Goal: Task Accomplishment & Management: Manage account settings

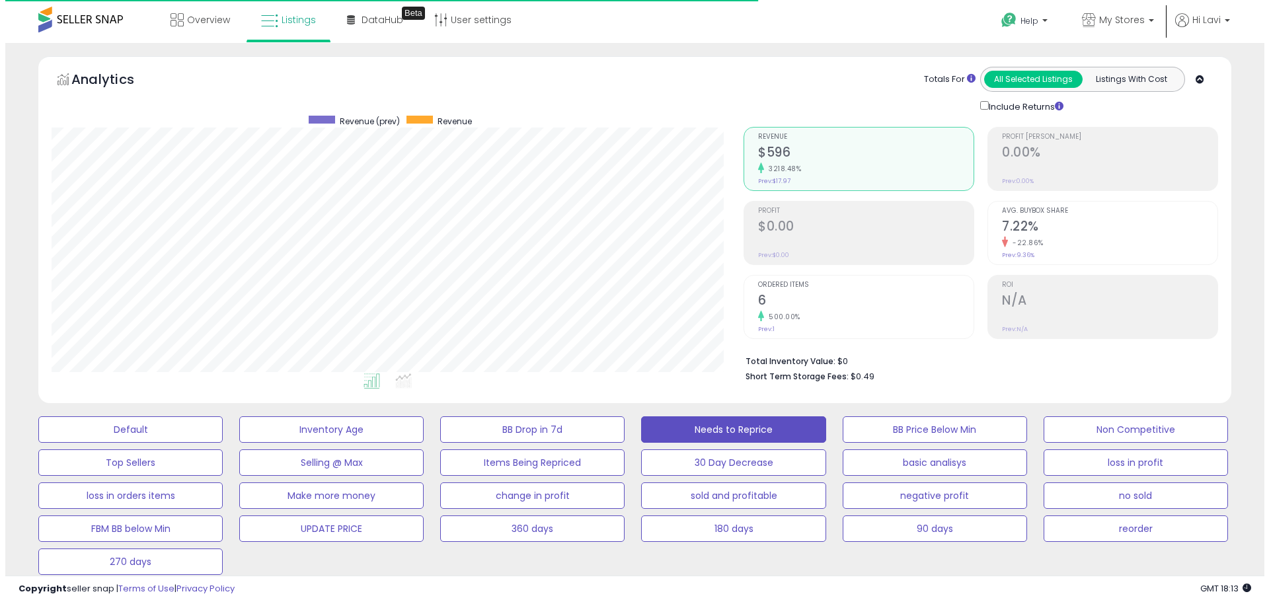
scroll to position [271, 692]
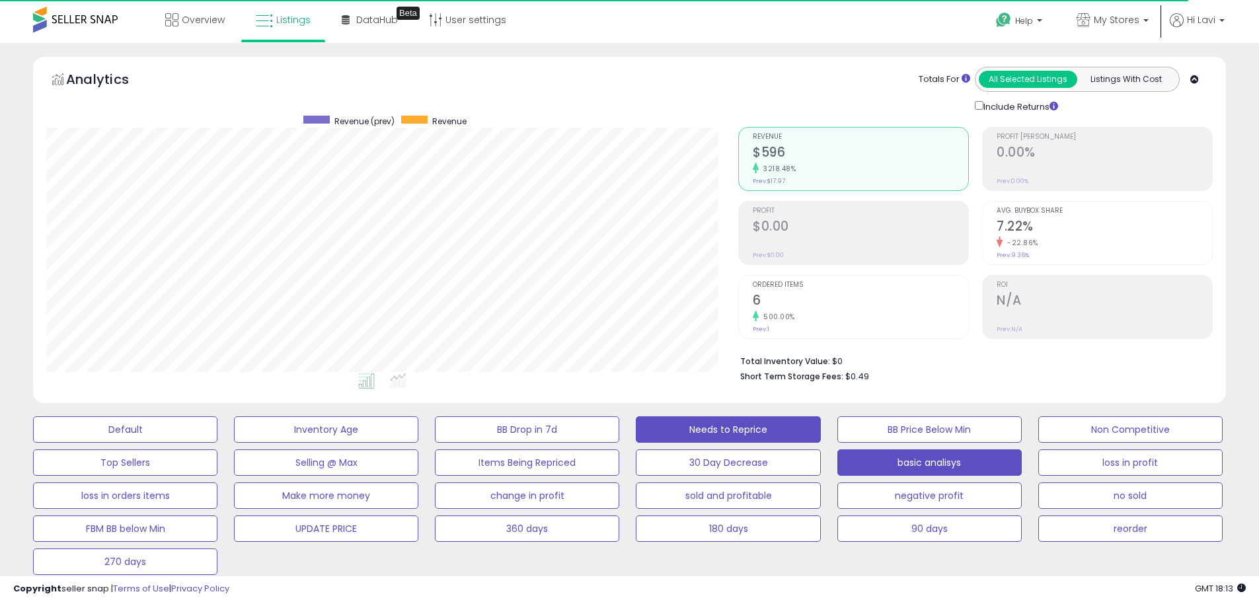
click at [952, 467] on button "basic analisys" at bounding box center [929, 462] width 184 height 26
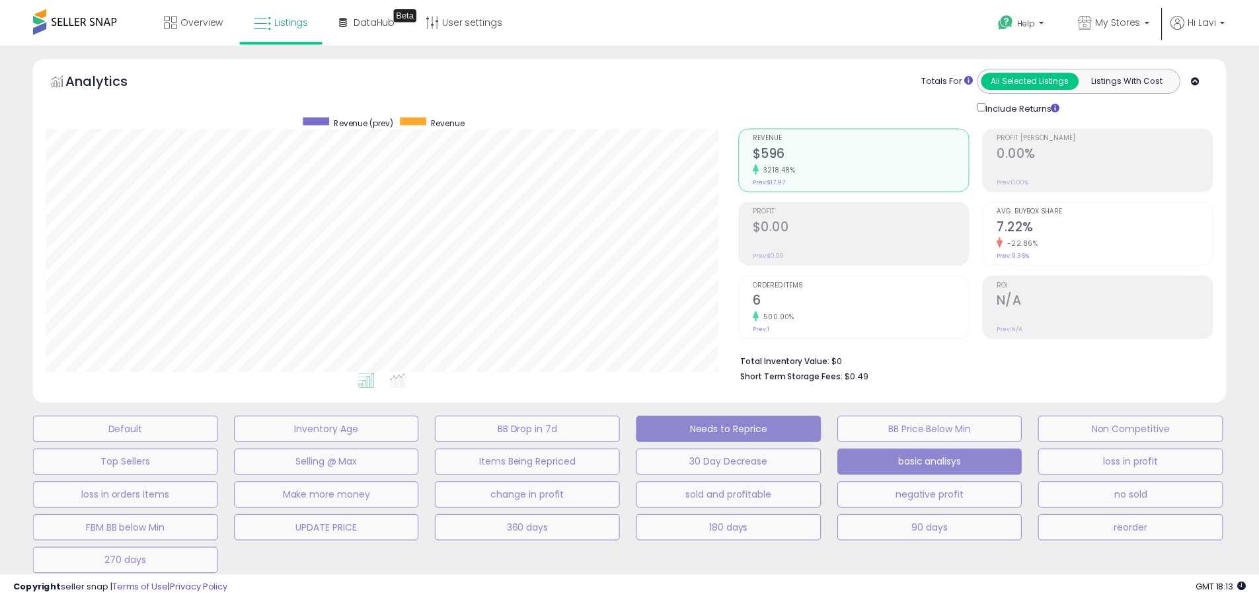
scroll to position [271, 698]
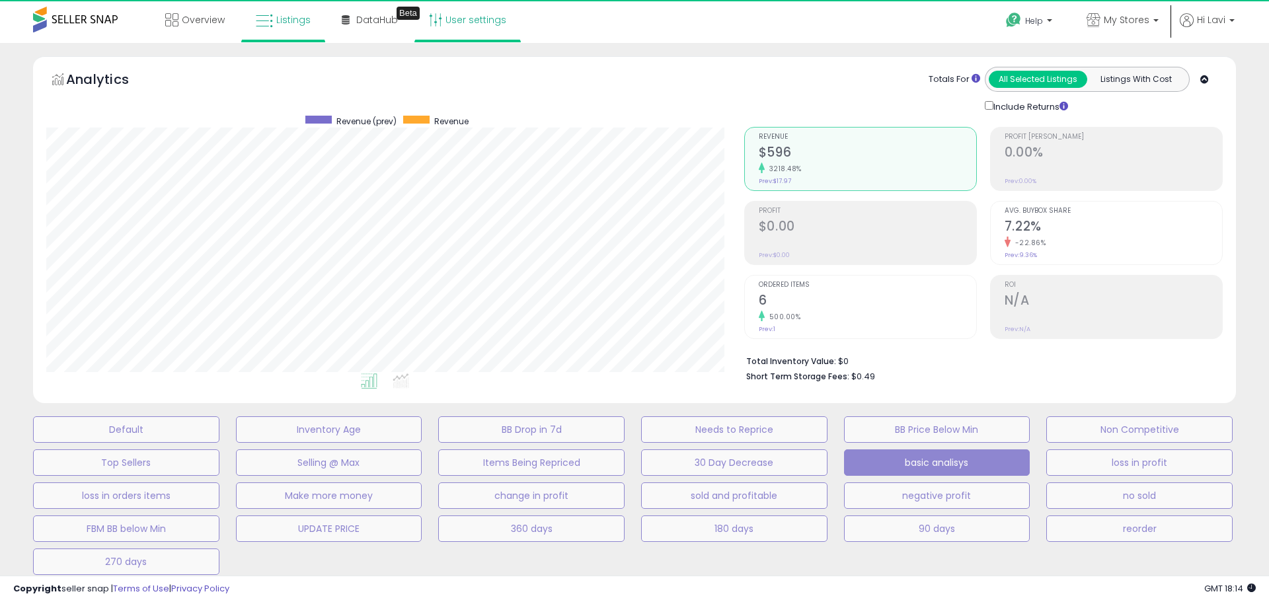
select select "**"
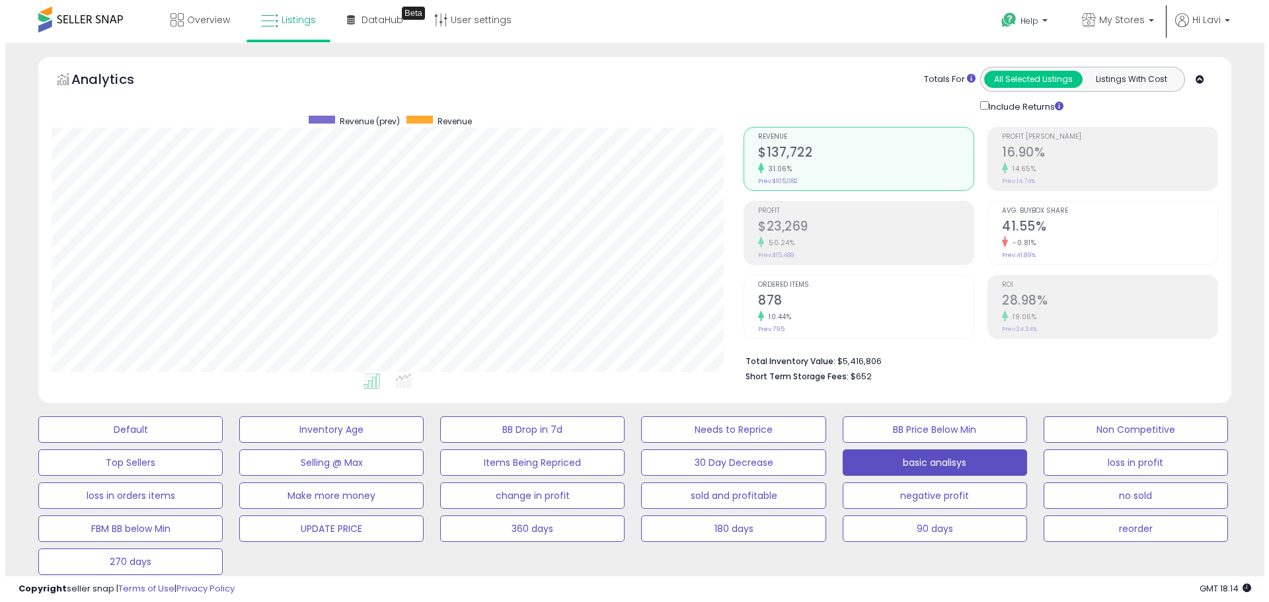
scroll to position [330, 0]
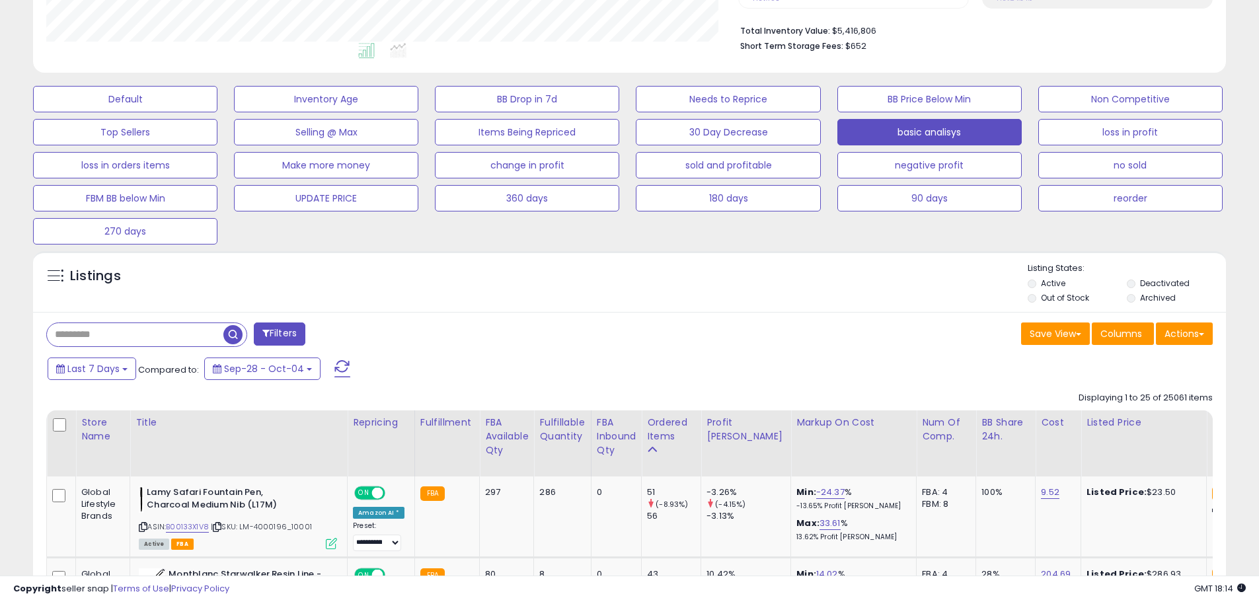
click at [148, 328] on input "text" at bounding box center [135, 334] width 176 height 23
paste input "**********"
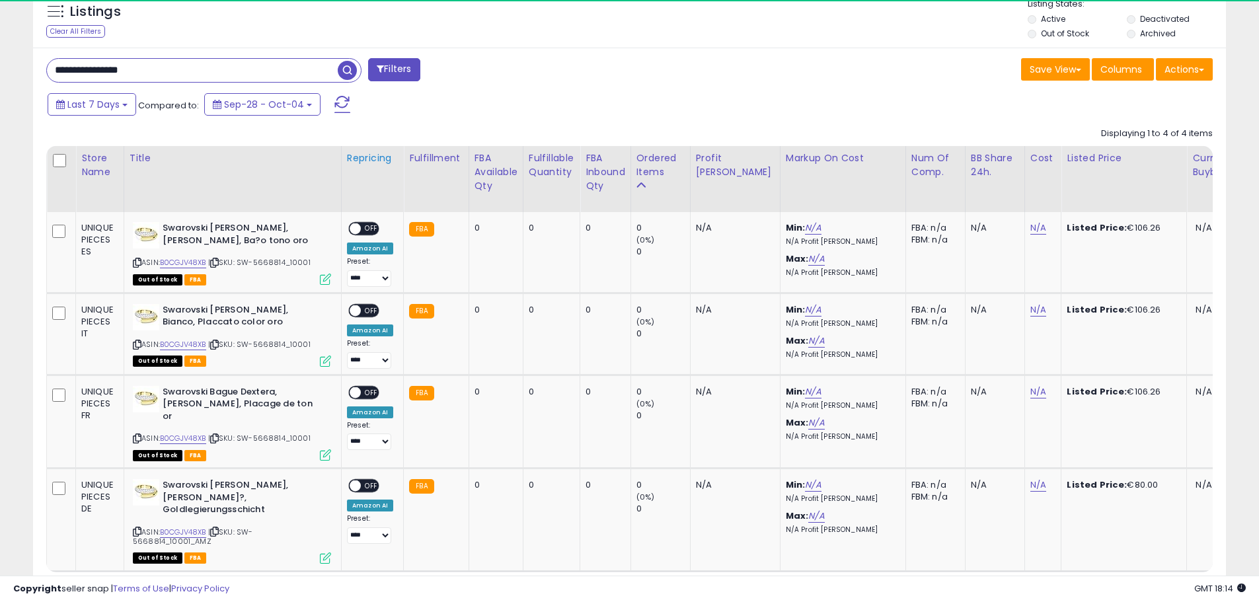
scroll to position [271, 692]
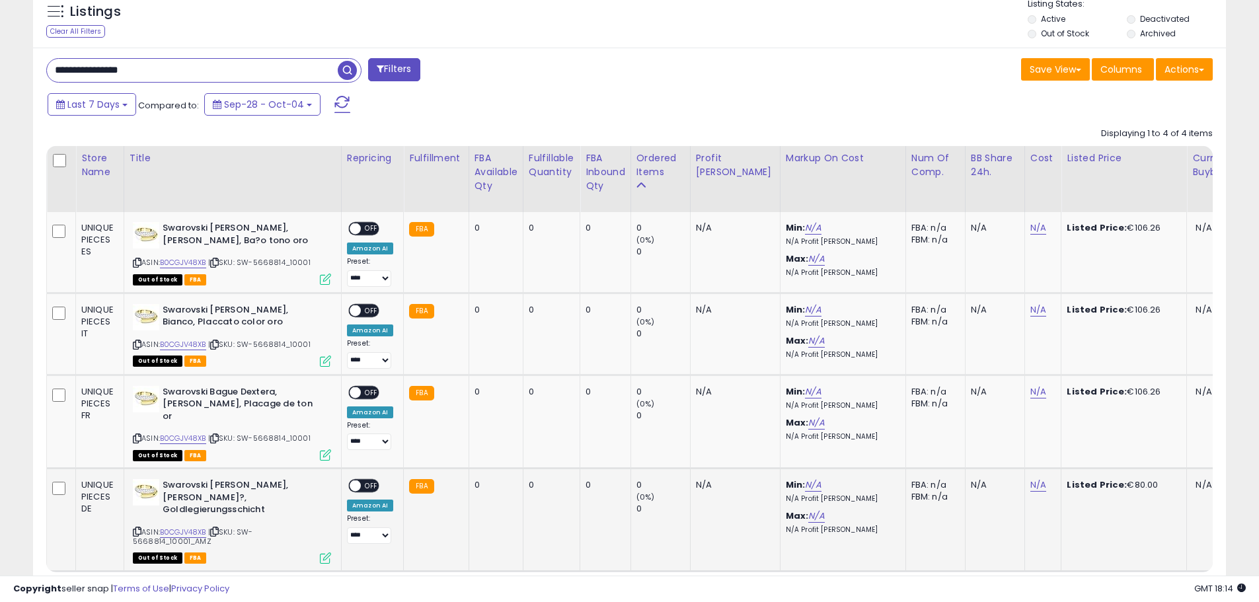
drag, startPoint x: 243, startPoint y: 509, endPoint x: 253, endPoint y: 521, distance: 16.0
click at [253, 521] on div "ASIN: B0CGJV48XB | SKU: SW-5668814_10001_AMZ Out of Stock FBA" at bounding box center [232, 520] width 198 height 83
copy span "SW-5668814_10001_AMZ"
drag, startPoint x: 224, startPoint y: 59, endPoint x: 0, endPoint y: 28, distance: 226.1
click at [0, 28] on div "**********" at bounding box center [629, 61] width 1259 height 1226
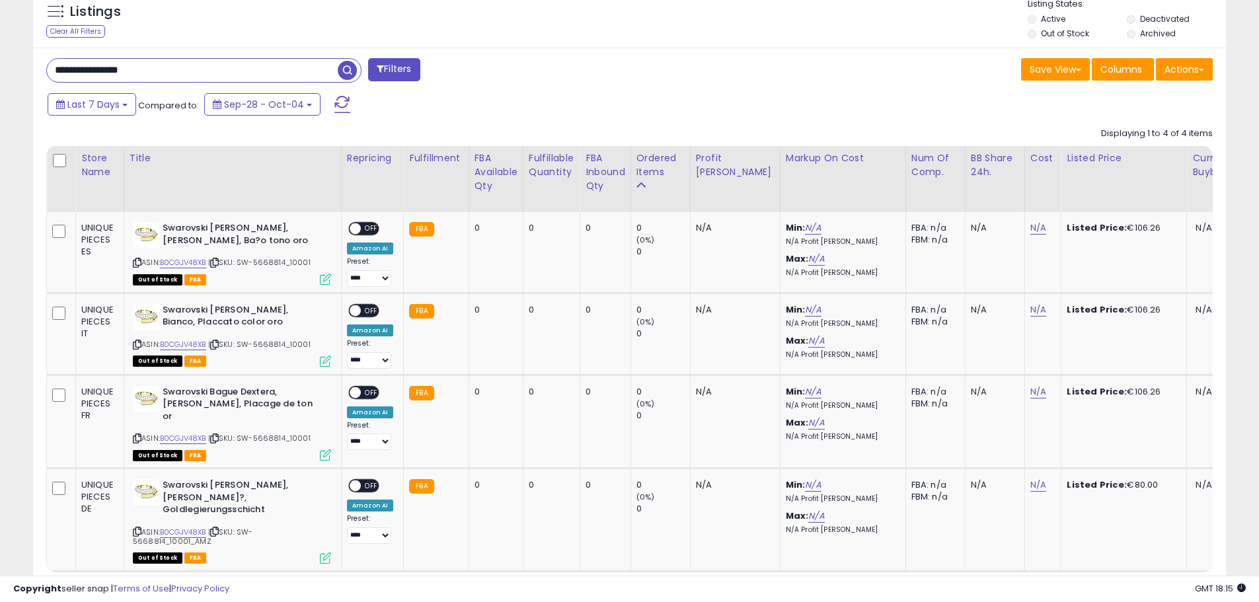
paste input "text"
type input "**********"
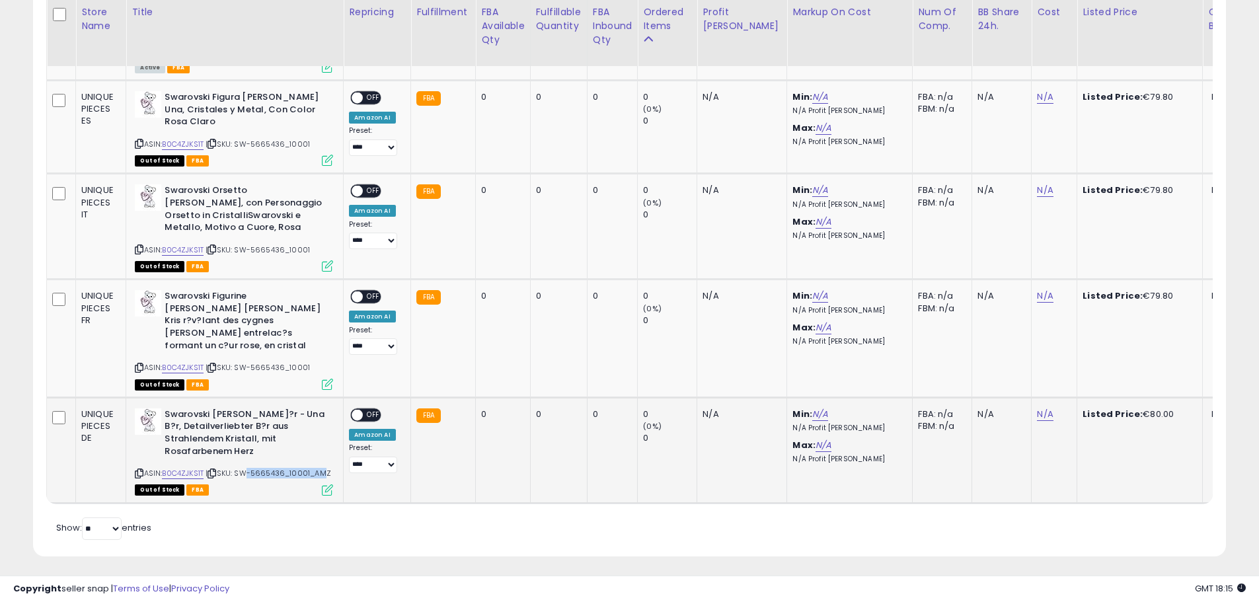
drag, startPoint x: 245, startPoint y: 461, endPoint x: 321, endPoint y: 464, distance: 76.0
click at [321, 468] on span "| SKU: SW-5665436_10001_AMZ" at bounding box center [269, 473] width 126 height 11
click at [322, 468] on span "| SKU: SW-5665436_10001_AMZ" at bounding box center [269, 473] width 126 height 11
drag, startPoint x: 332, startPoint y: 462, endPoint x: 241, endPoint y: 459, distance: 90.6
click at [241, 459] on div "ASIN: B0C4ZJKS1T | SKU: SW-5665436_10001_AMZ Out of Stock FBA" at bounding box center [234, 451] width 198 height 86
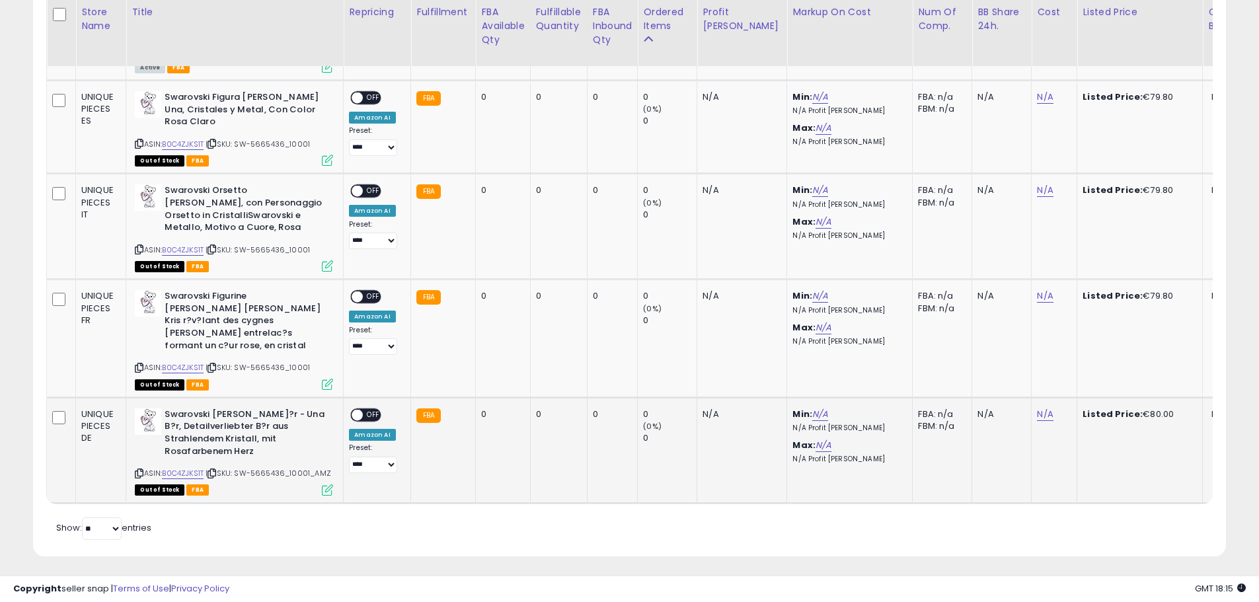
copy span "SW-5665436_10001_AMZ"
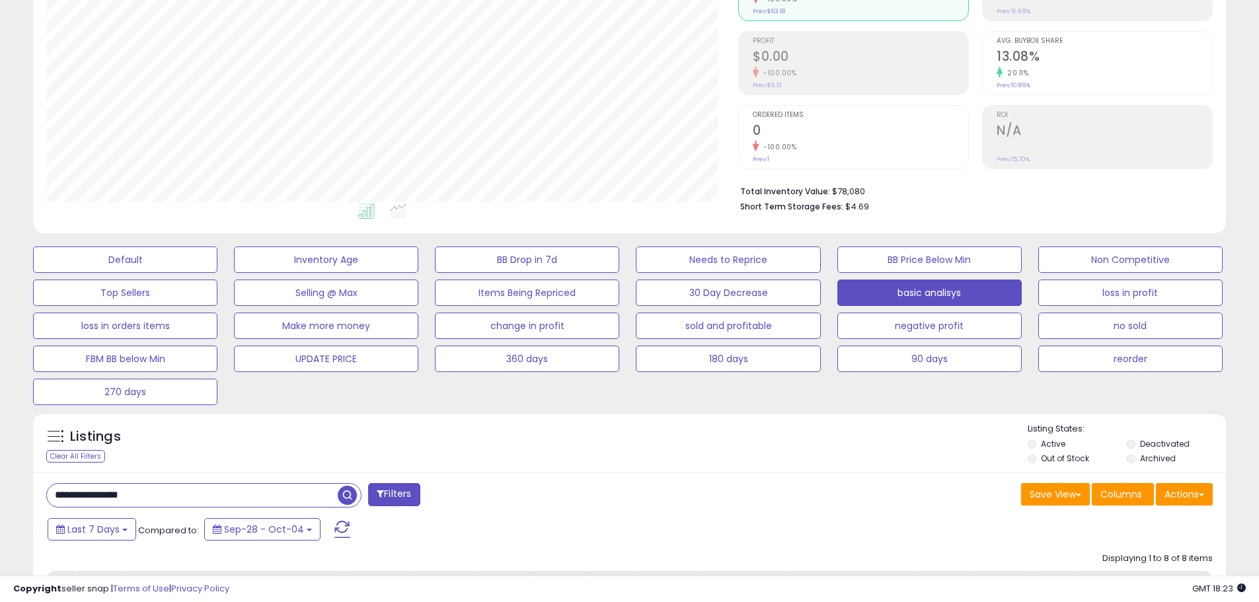
scroll to position [330, 0]
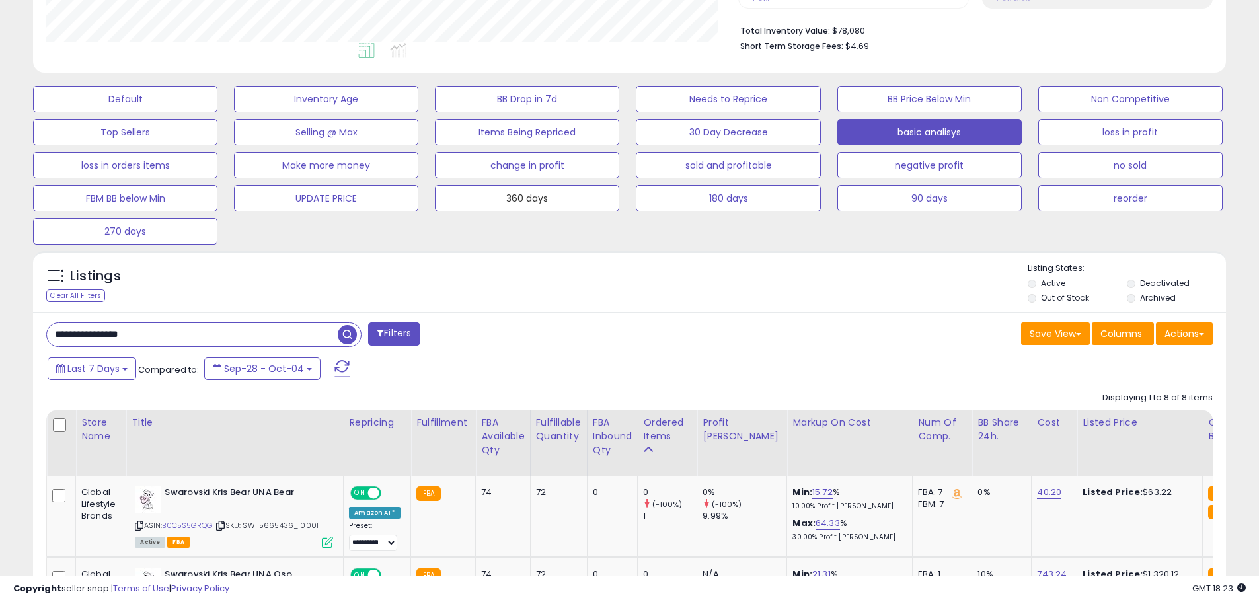
drag, startPoint x: 568, startPoint y: 198, endPoint x: 985, endPoint y: 91, distance: 431.2
click at [568, 198] on button "360 days" at bounding box center [527, 198] width 184 height 26
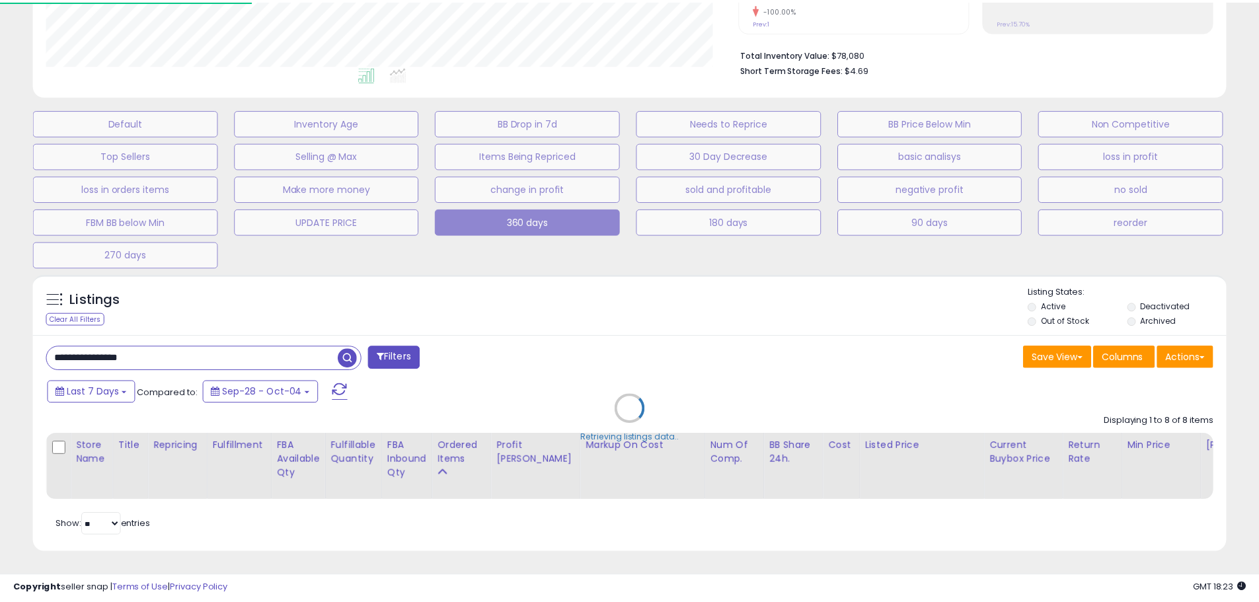
scroll to position [271, 698]
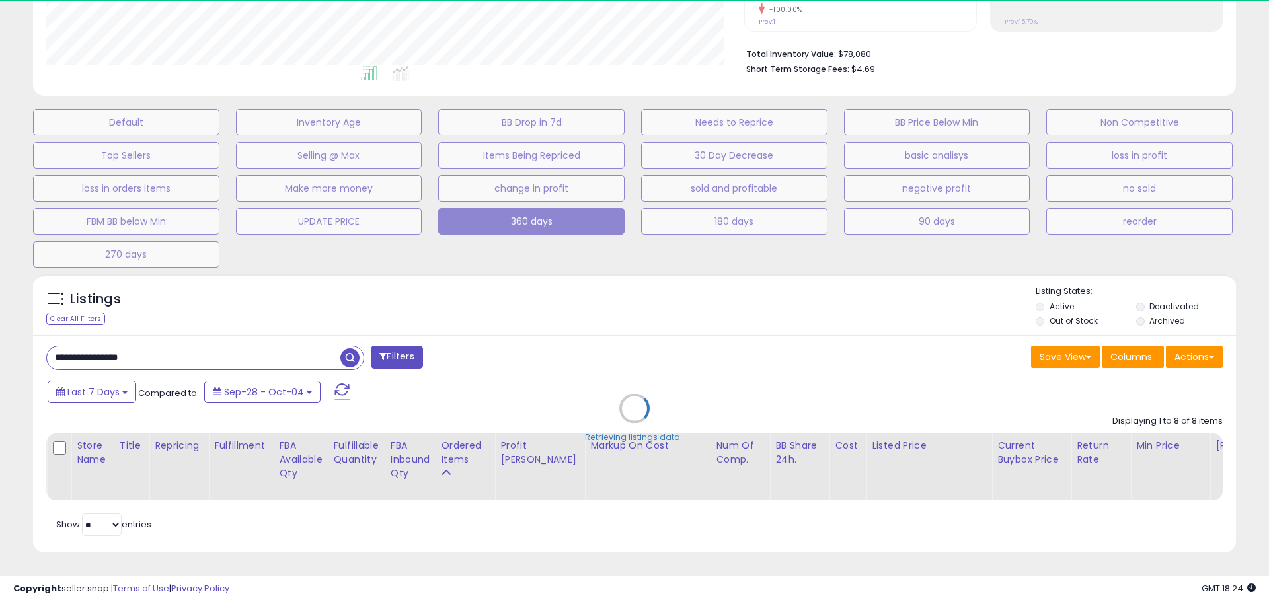
drag, startPoint x: 890, startPoint y: 295, endPoint x: 885, endPoint y: 327, distance: 32.8
click at [890, 295] on div "Retrieving listings data.." at bounding box center [634, 418] width 1223 height 301
click at [233, 354] on div "Retrieving listings data.." at bounding box center [634, 418] width 1223 height 301
click at [635, 323] on div "Retrieving listings data.." at bounding box center [634, 418] width 1223 height 301
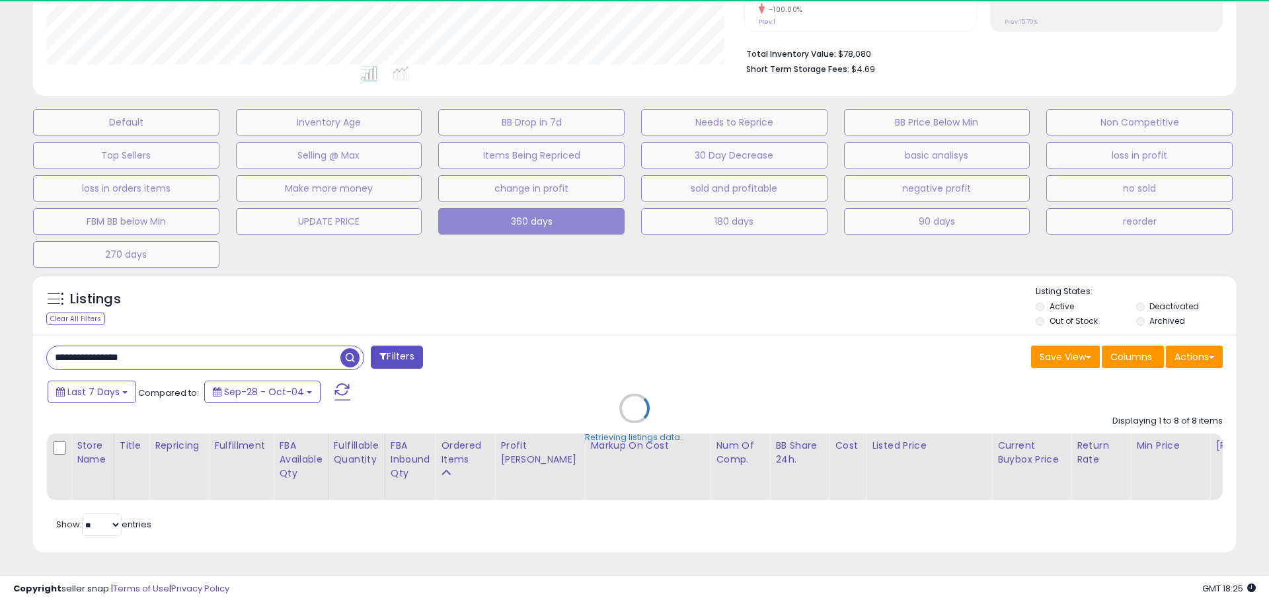
click at [635, 323] on div "Retrieving listings data.." at bounding box center [634, 418] width 1223 height 301
drag, startPoint x: 785, startPoint y: 95, endPoint x: 803, endPoint y: 112, distance: 24.8
click at [786, 102] on div "Default Inventory Age BB Drop in 7d Needs to Reprice BB Price Below Min Non Com…" at bounding box center [635, 184] width 1236 height 165
click at [775, 285] on div "Retrieving listings data.." at bounding box center [634, 418] width 1223 height 301
drag, startPoint x: 778, startPoint y: 302, endPoint x: 822, endPoint y: 207, distance: 104.7
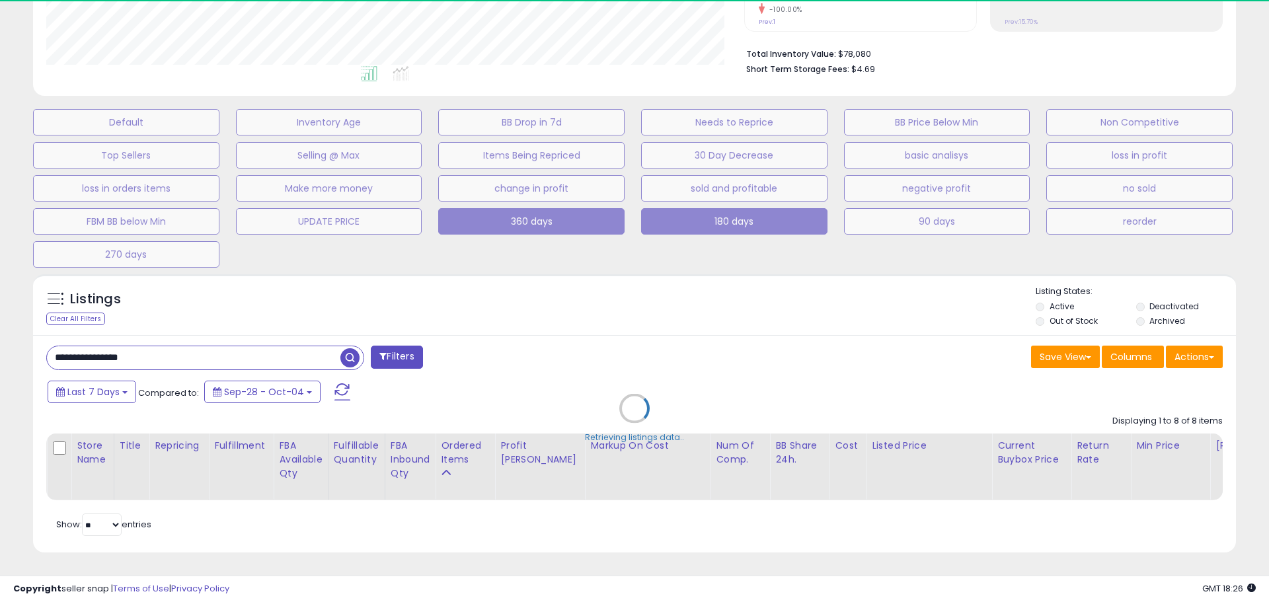
click at [779, 302] on div "Retrieving listings data.." at bounding box center [634, 418] width 1223 height 301
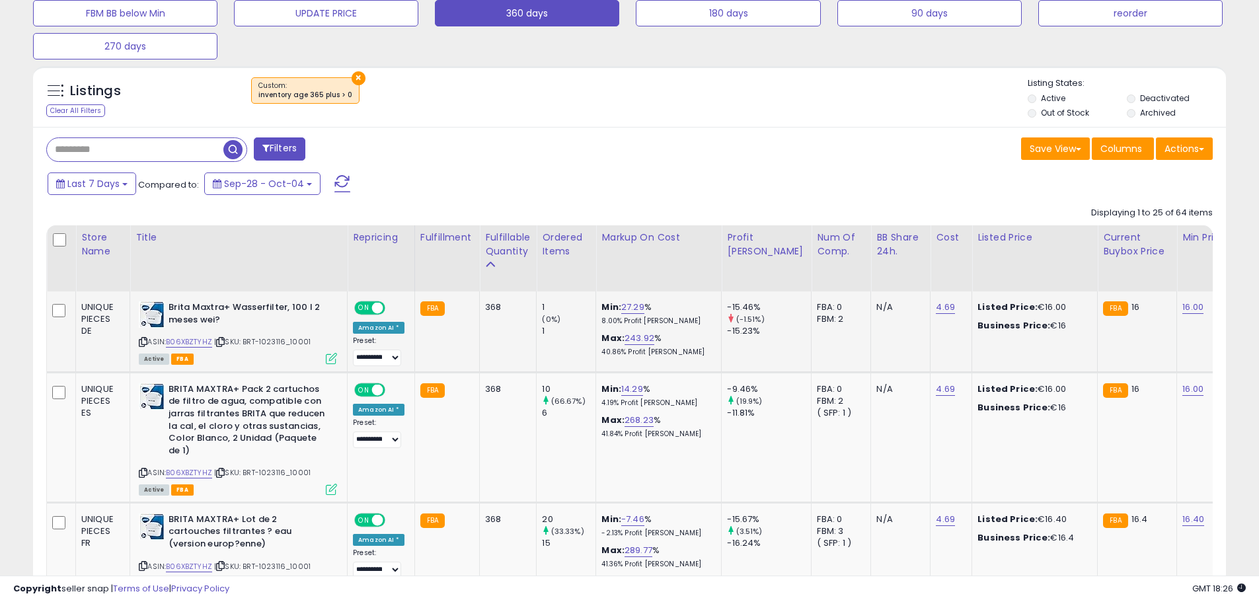
scroll to position [0, 0]
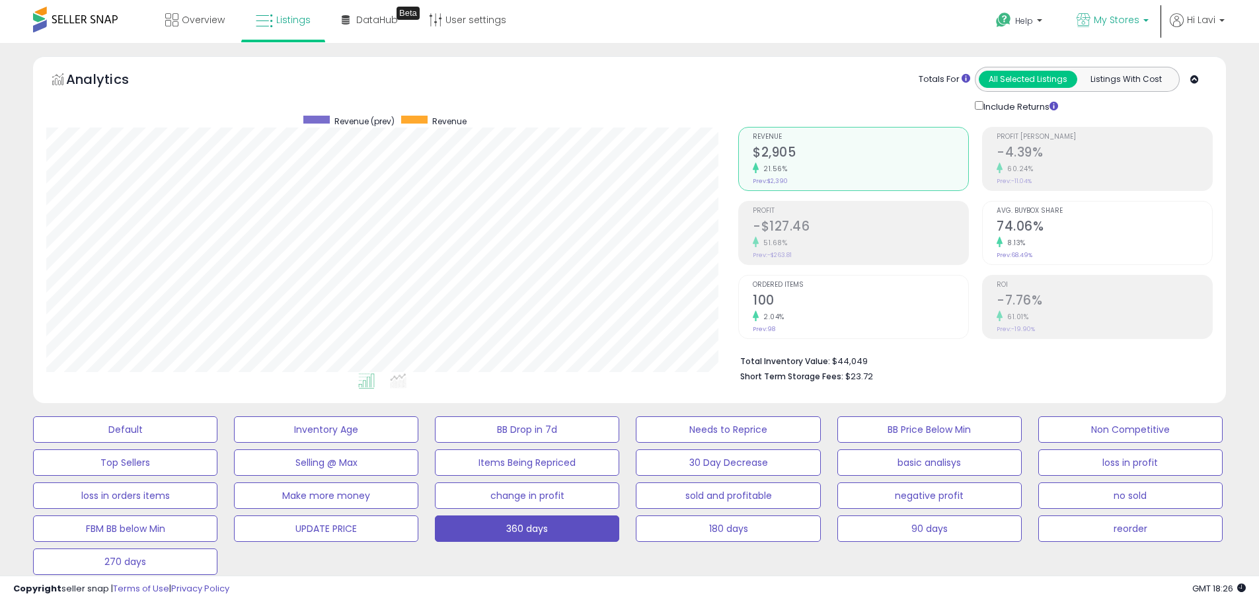
click at [1140, 10] on link "My Stores" at bounding box center [1113, 21] width 92 height 43
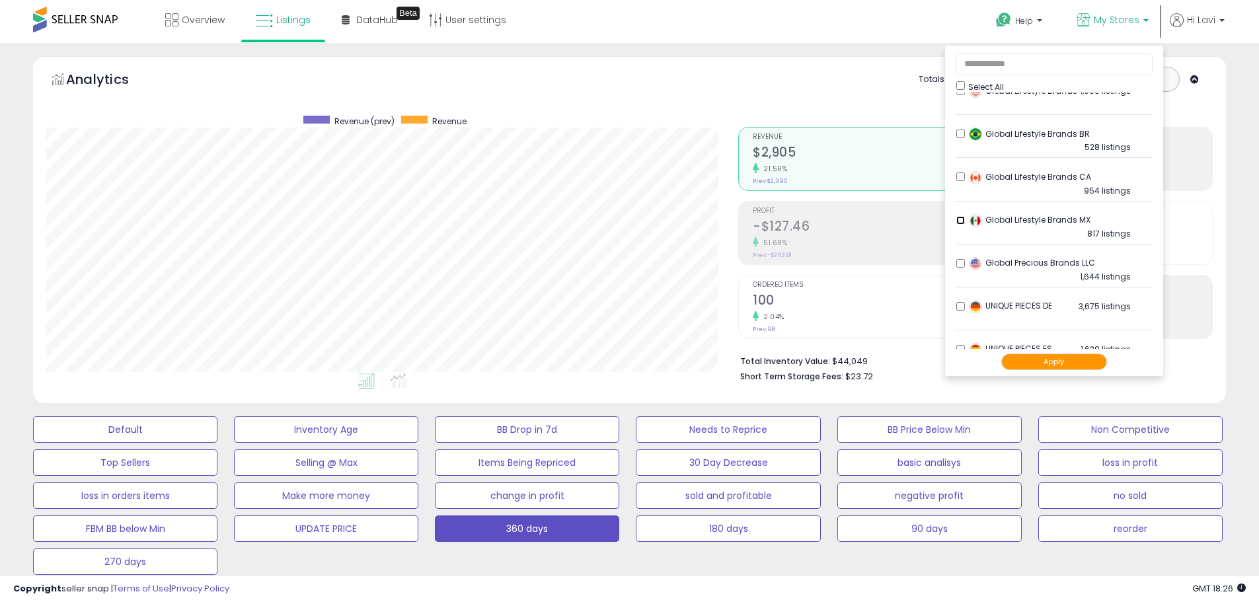
scroll to position [397, 0]
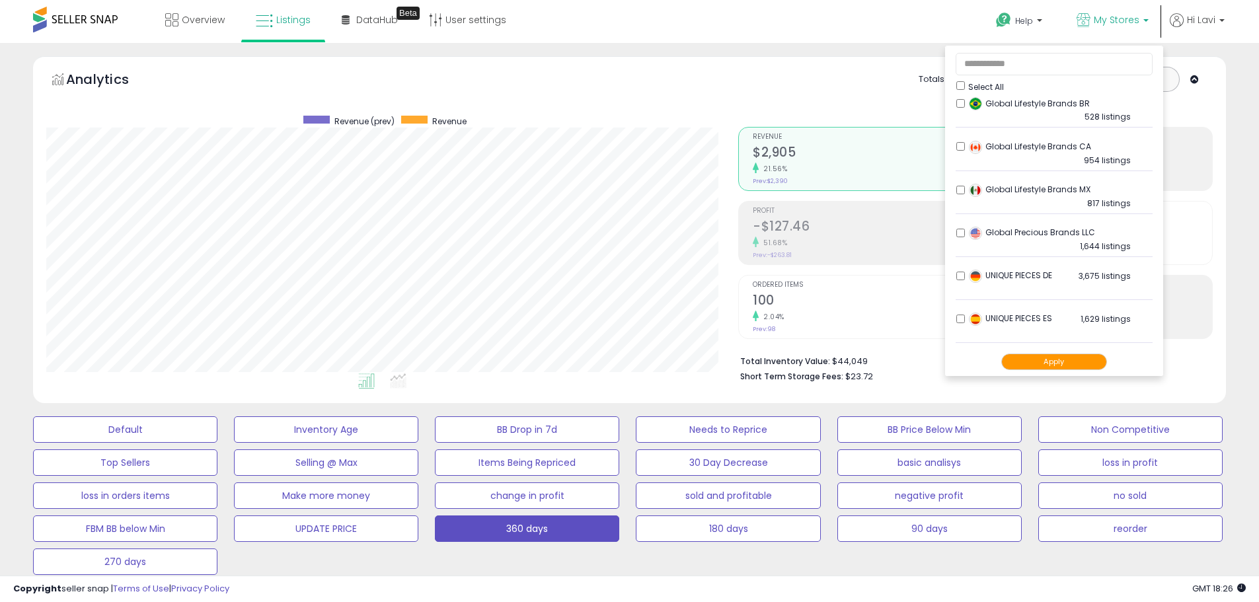
click at [961, 237] on li "Global Precious Brands LLC 1,644 listings" at bounding box center [1054, 236] width 197 height 41
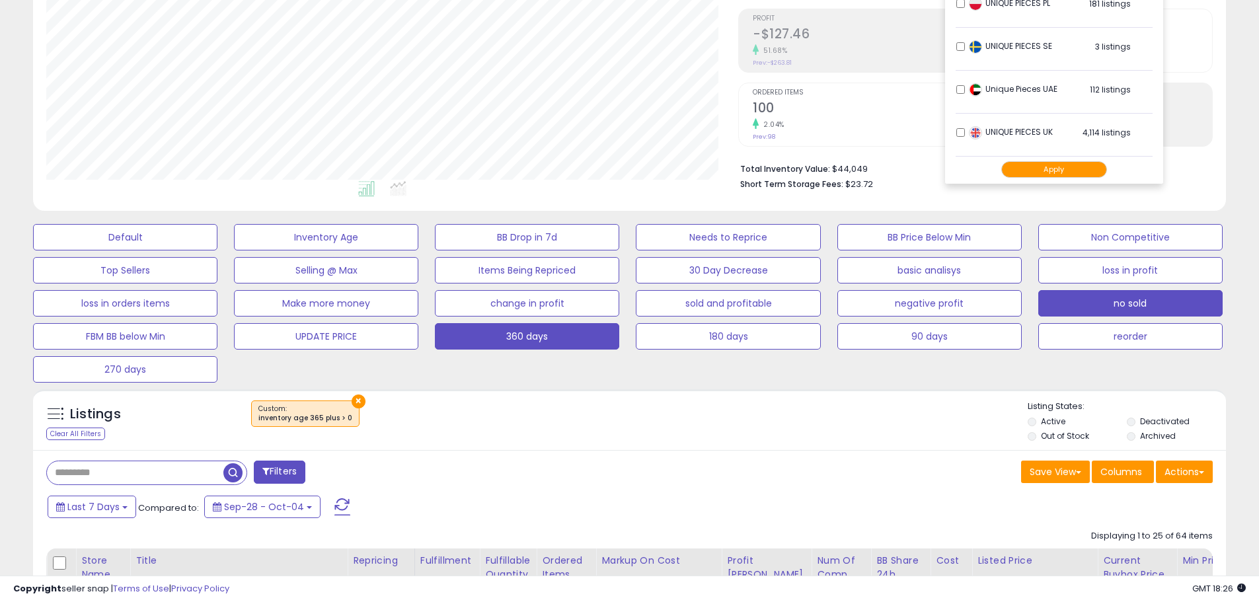
scroll to position [198, 0]
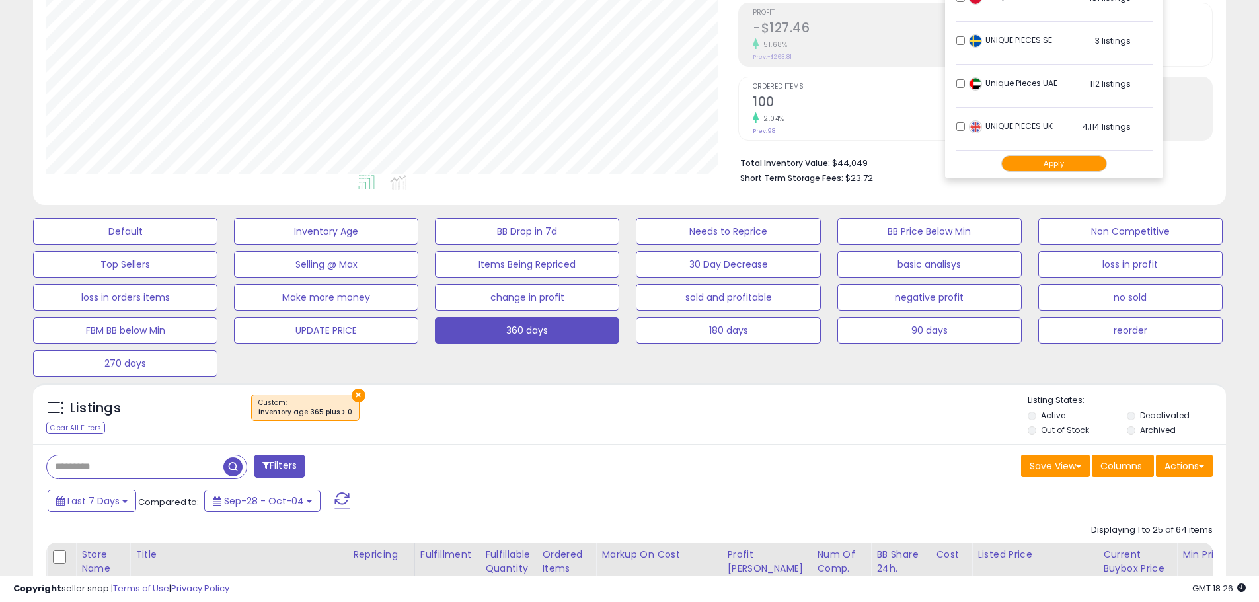
click at [1042, 169] on button "Apply" at bounding box center [1054, 163] width 106 height 17
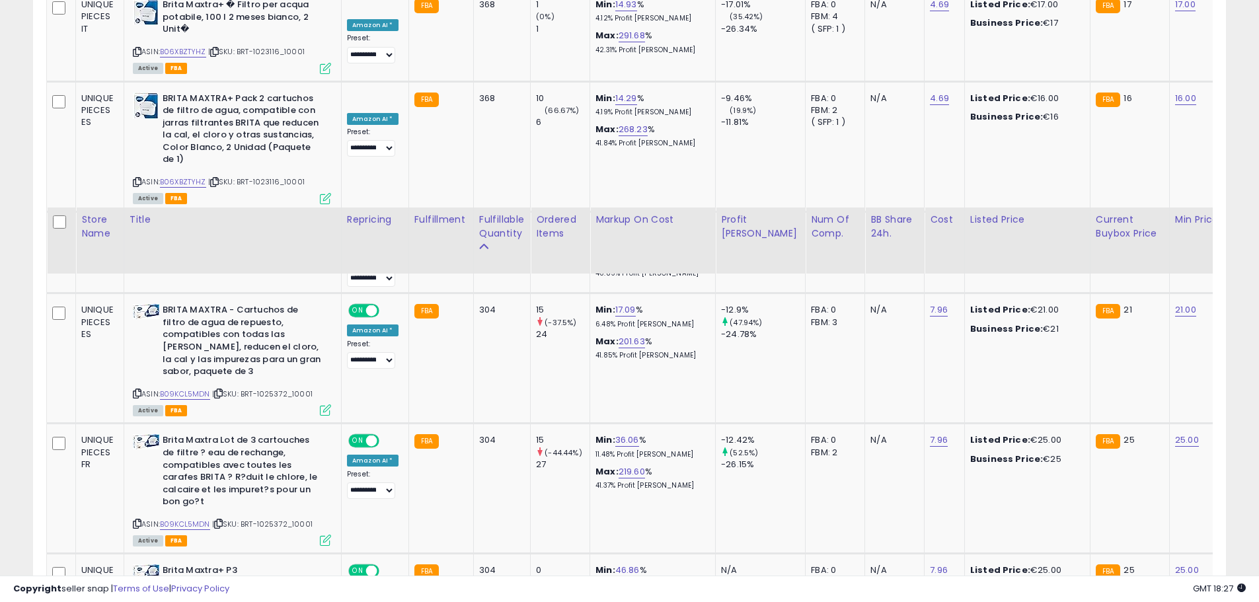
scroll to position [1209, 0]
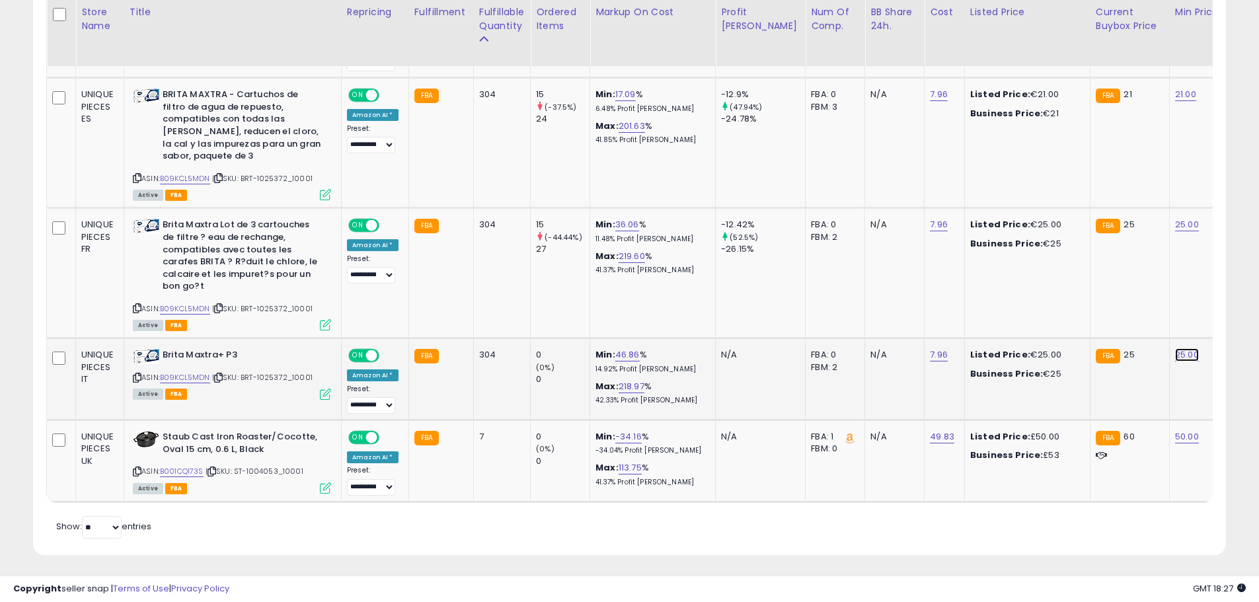
click at [1175, 348] on link "25.00" at bounding box center [1187, 354] width 24 height 13
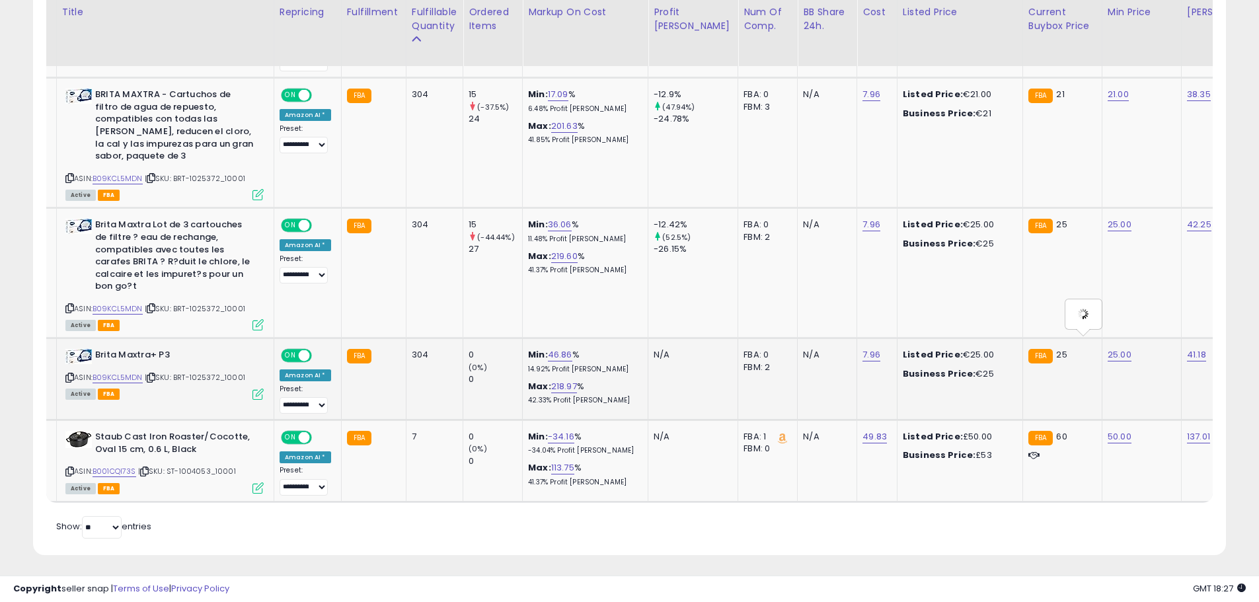
scroll to position [0, 67]
drag, startPoint x: 1081, startPoint y: 311, endPoint x: 921, endPoint y: 310, distance: 159.3
click at [921, 310] on tbody "UNIQUE PIECES DE Brita Maxtra+ Wasserfilter, 100 l 2 meses wei? ASIN: B06XBZTYH…" at bounding box center [1035, 49] width 2110 height 903
type input "**"
click button "submit" at bounding box center [1121, 309] width 22 height 20
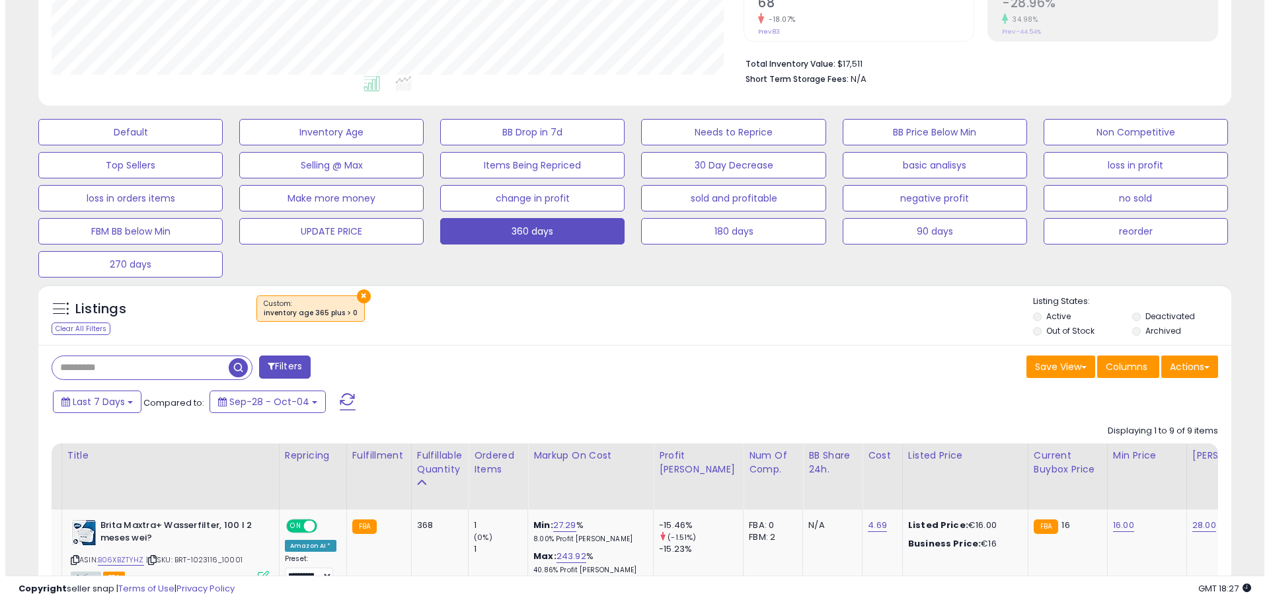
scroll to position [85, 0]
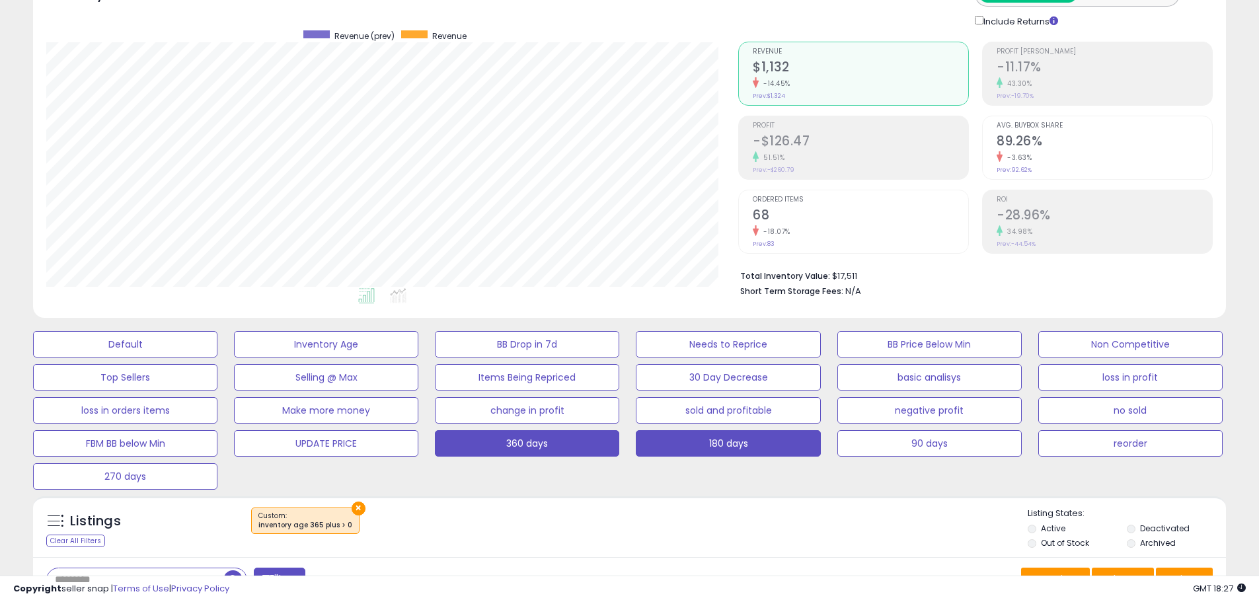
click at [770, 449] on button "180 days" at bounding box center [728, 443] width 184 height 26
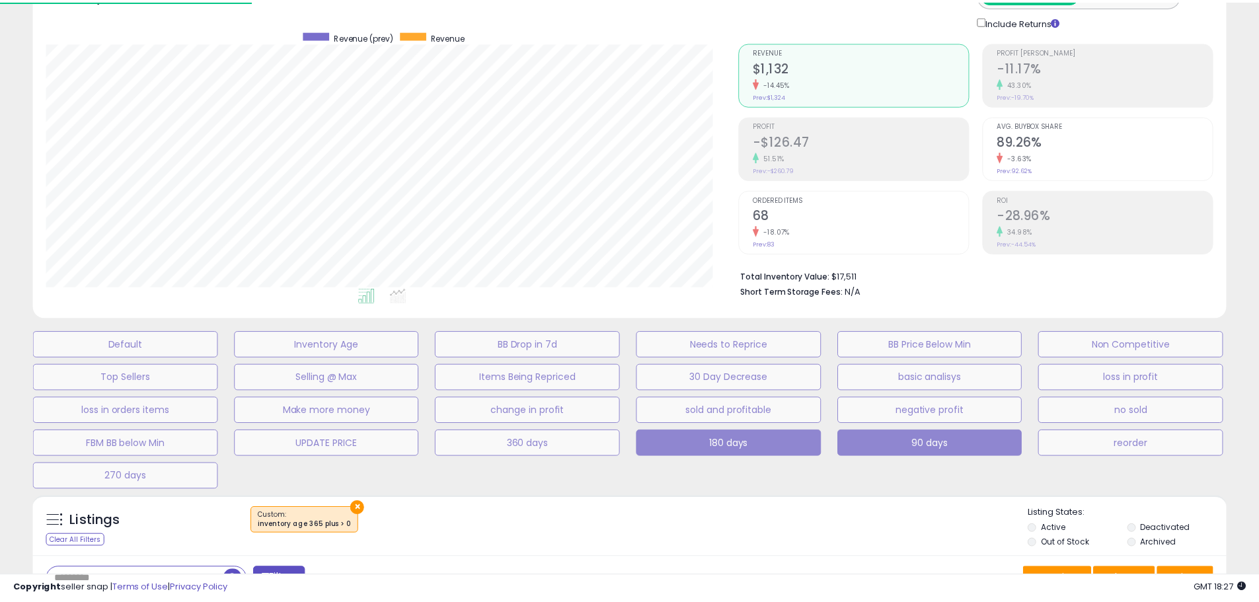
scroll to position [271, 698]
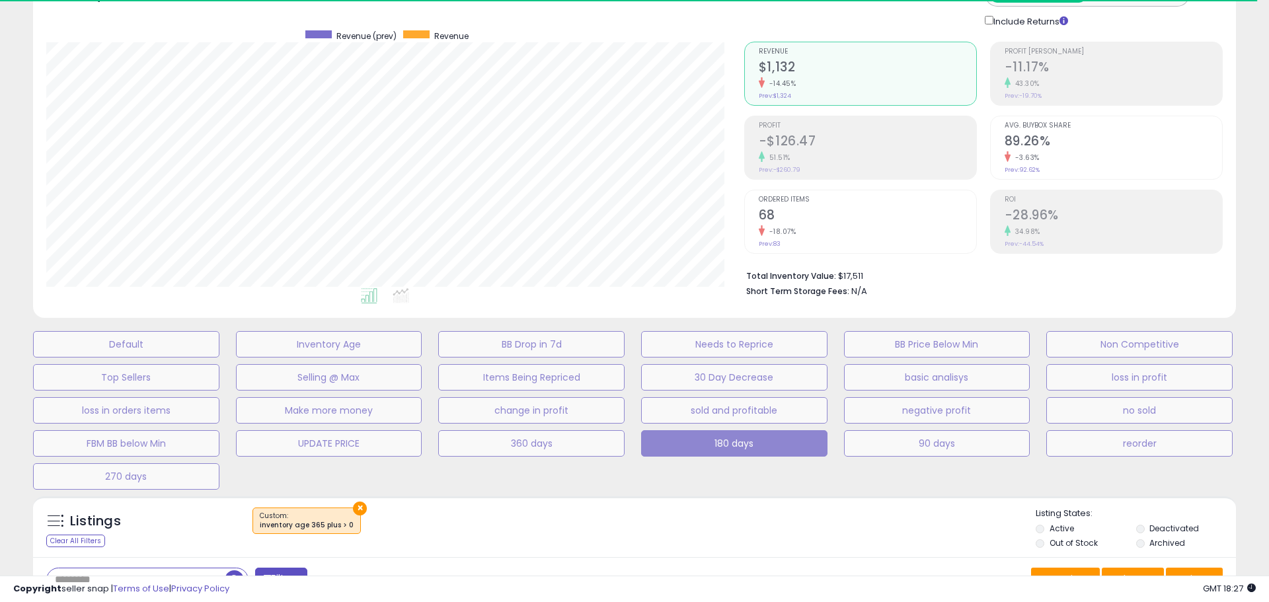
select select "**"
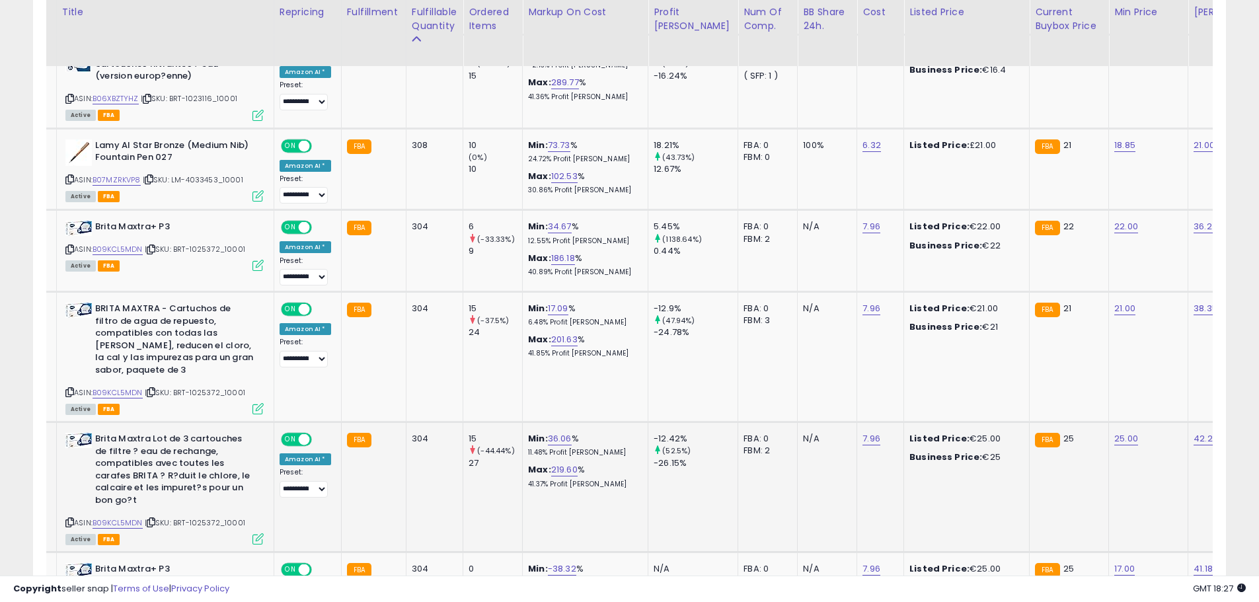
scroll to position [271, 692]
click at [1194, 141] on link "21.00" at bounding box center [1204, 145] width 21 height 13
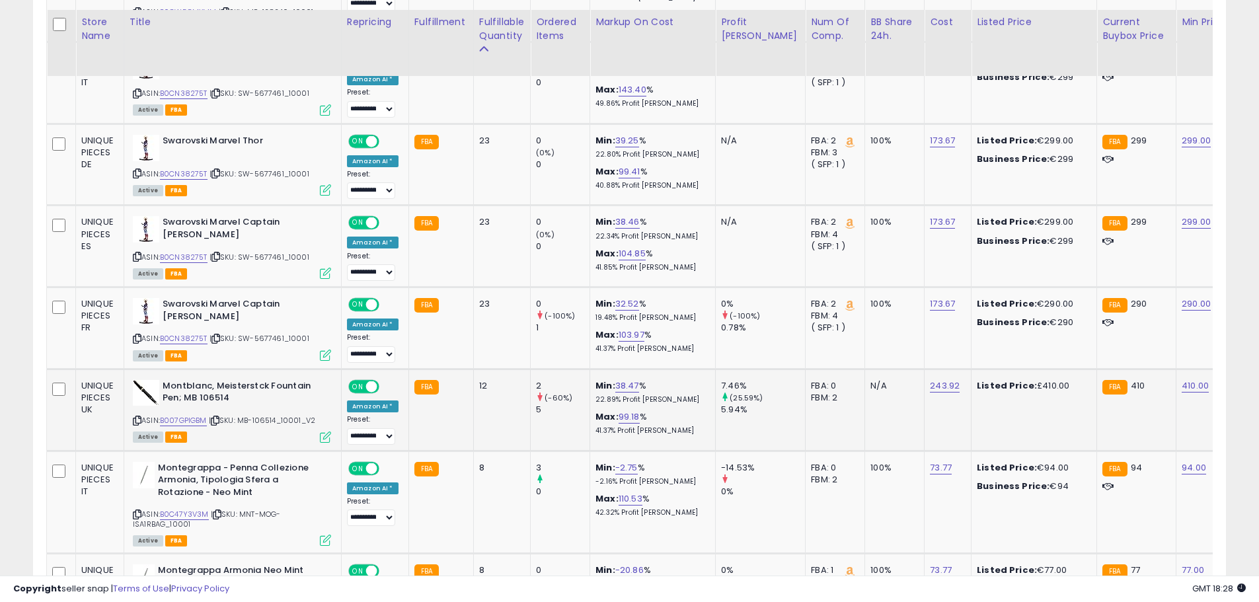
scroll to position [1803, 0]
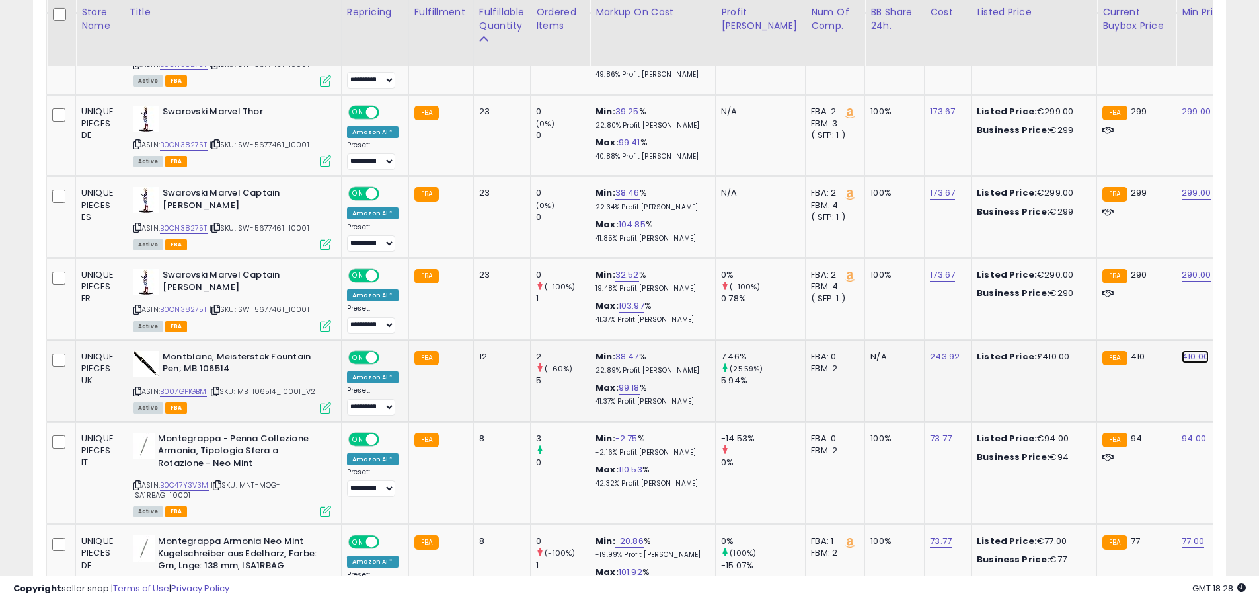
click at [1182, 350] on link "410.00" at bounding box center [1195, 356] width 27 height 13
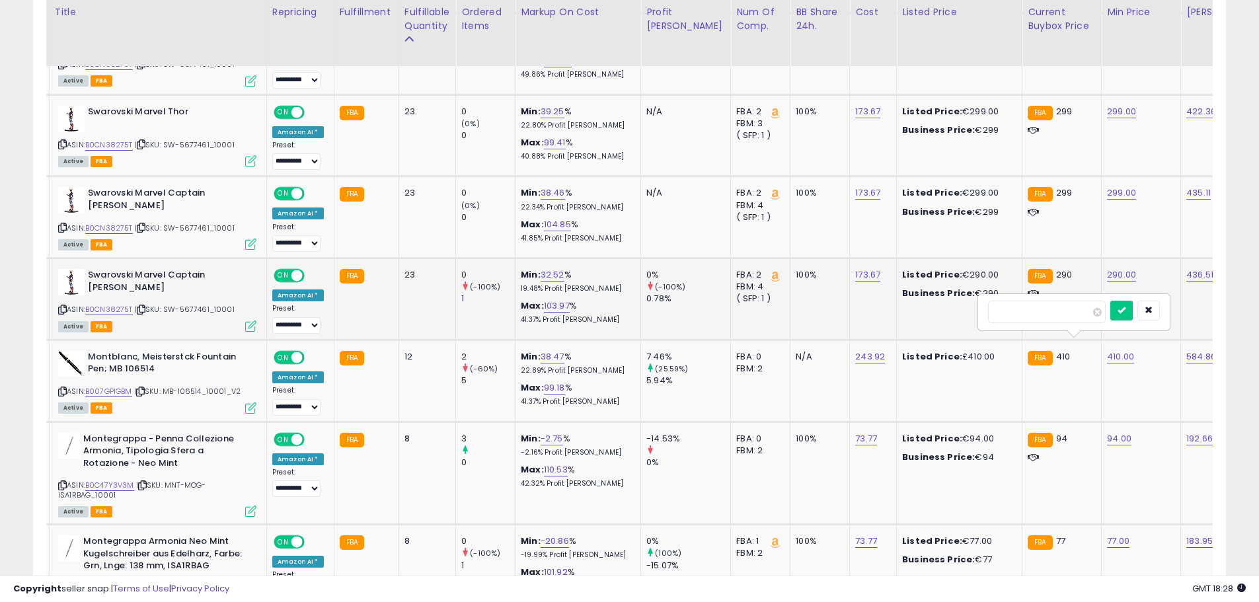
drag, startPoint x: 1047, startPoint y: 311, endPoint x: 952, endPoint y: 311, distance: 94.5
type input "***"
click button "submit" at bounding box center [1121, 311] width 22 height 20
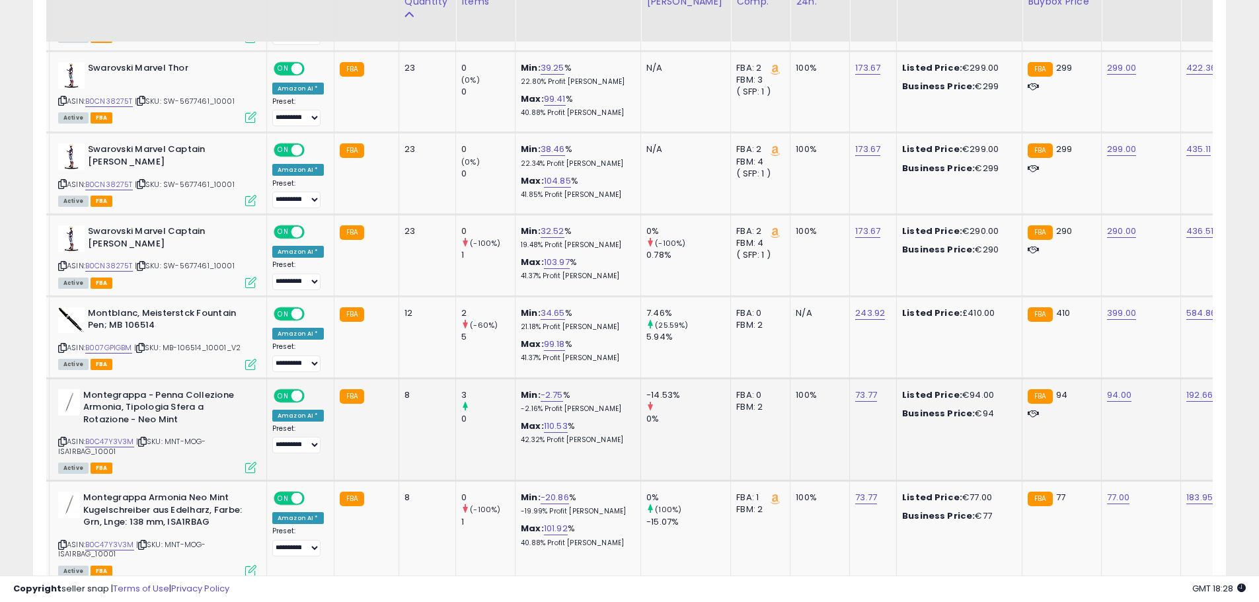
scroll to position [1936, 0]
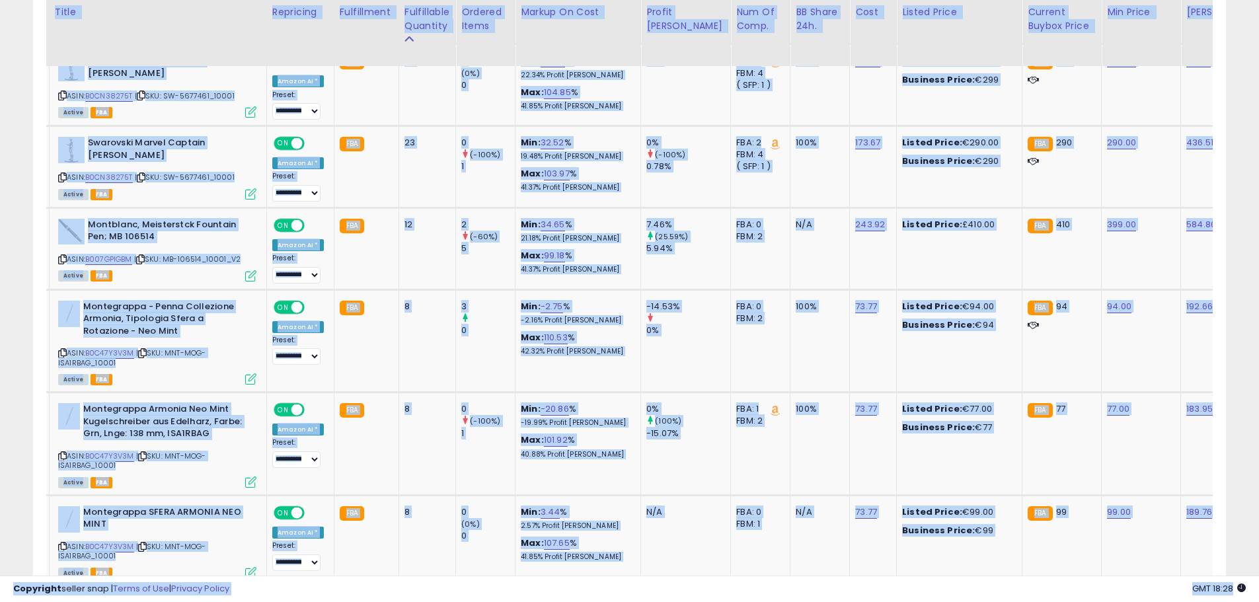
drag, startPoint x: 756, startPoint y: 576, endPoint x: 716, endPoint y: 574, distance: 39.7
click at [716, 574] on div "**********" at bounding box center [629, 164] width 1259 height 4115
click at [731, 442] on td "FBA: 1 Low FBA: 97.14 Low FBA Back Ordered: n/a Low FBM: 97.14 Low SFP: n/a FBM…" at bounding box center [760, 444] width 59 height 103
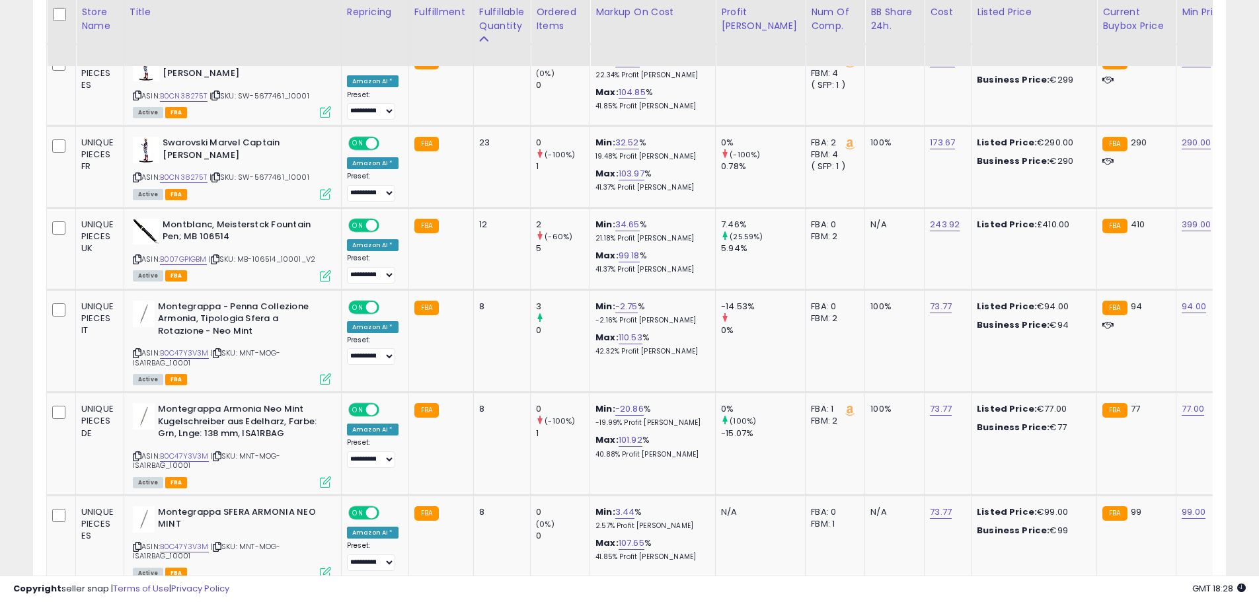
scroll to position [0, 0]
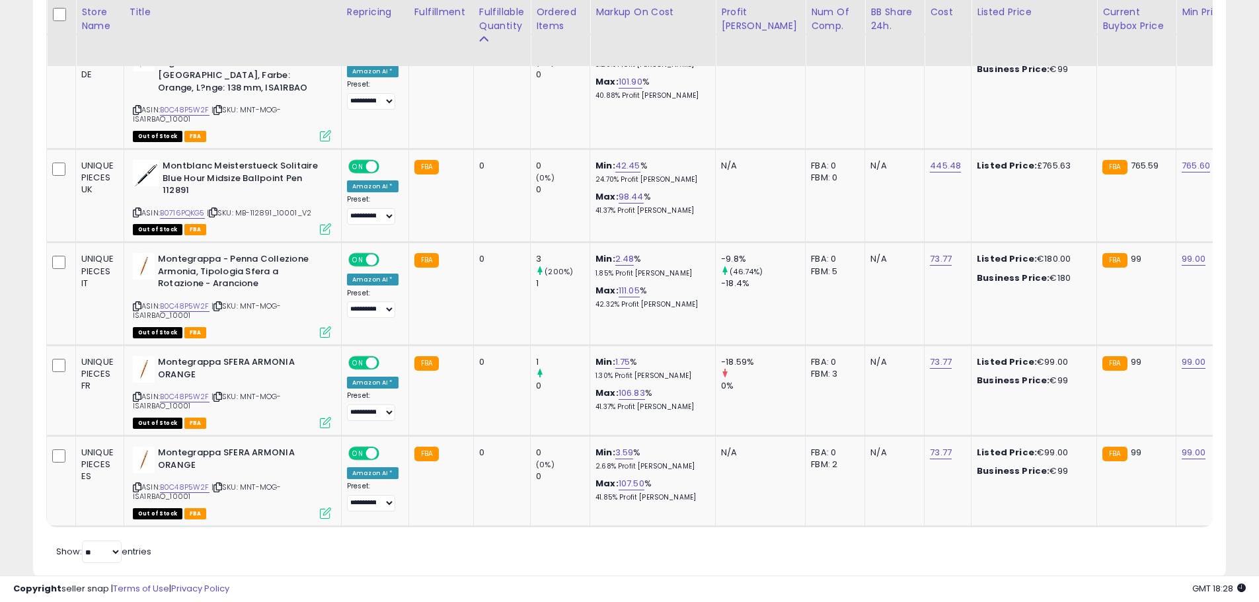
drag, startPoint x: 1258, startPoint y: 530, endPoint x: 1264, endPoint y: 525, distance: 7.5
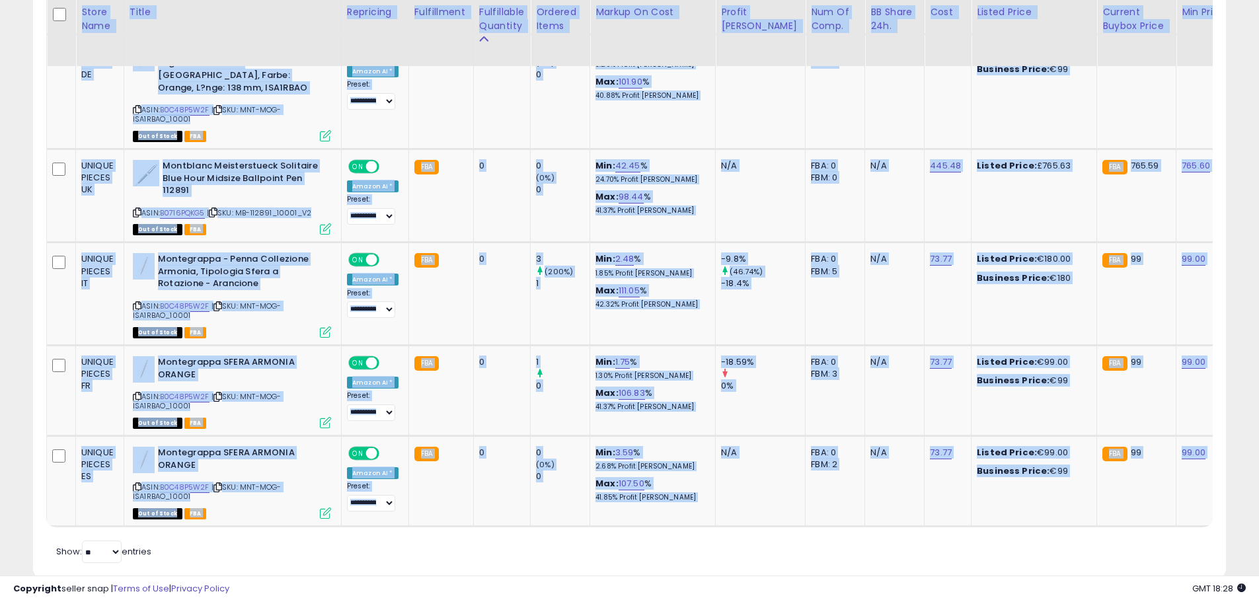
drag, startPoint x: 1258, startPoint y: 524, endPoint x: 1271, endPoint y: 463, distance: 62.1
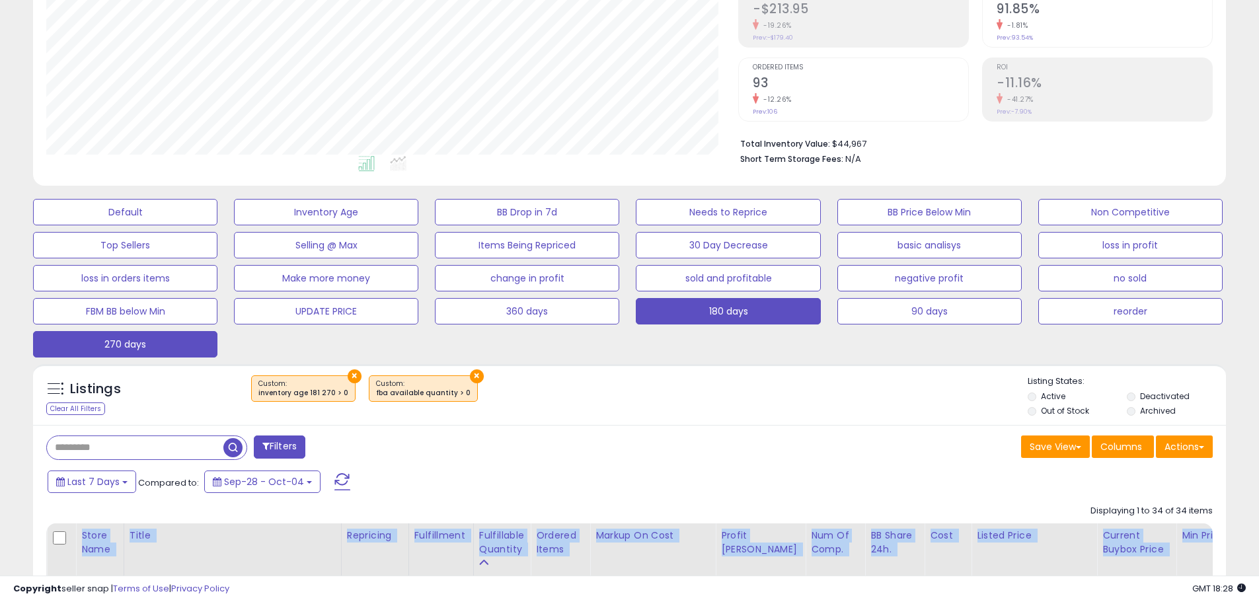
click at [198, 352] on button "270 days" at bounding box center [125, 344] width 184 height 26
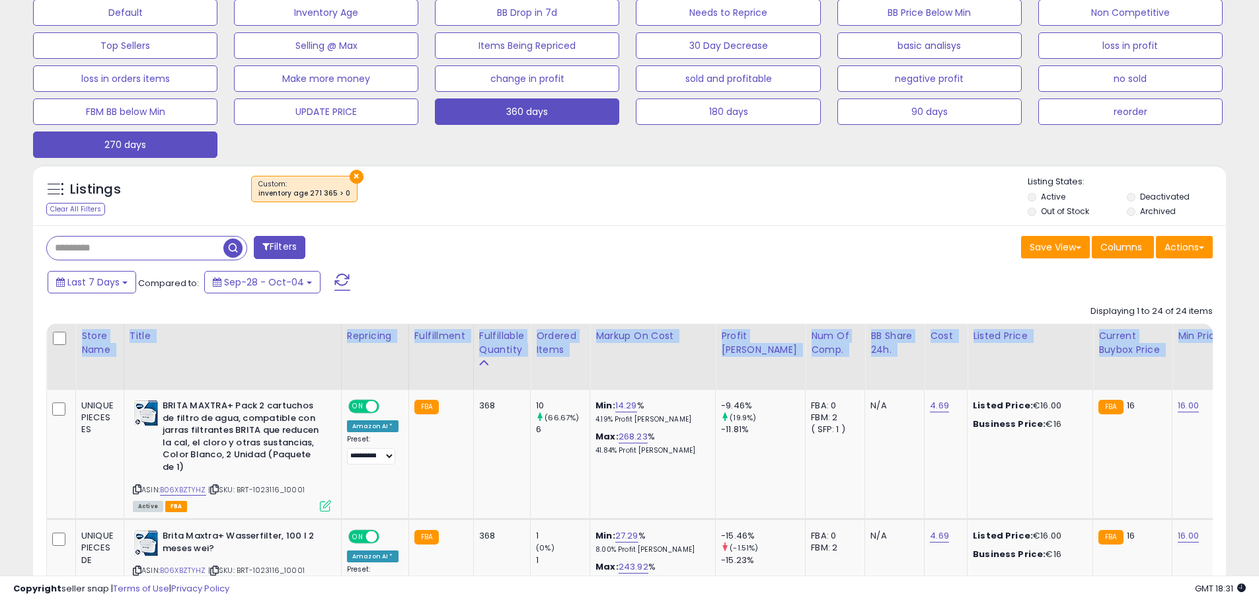
scroll to position [416, 0]
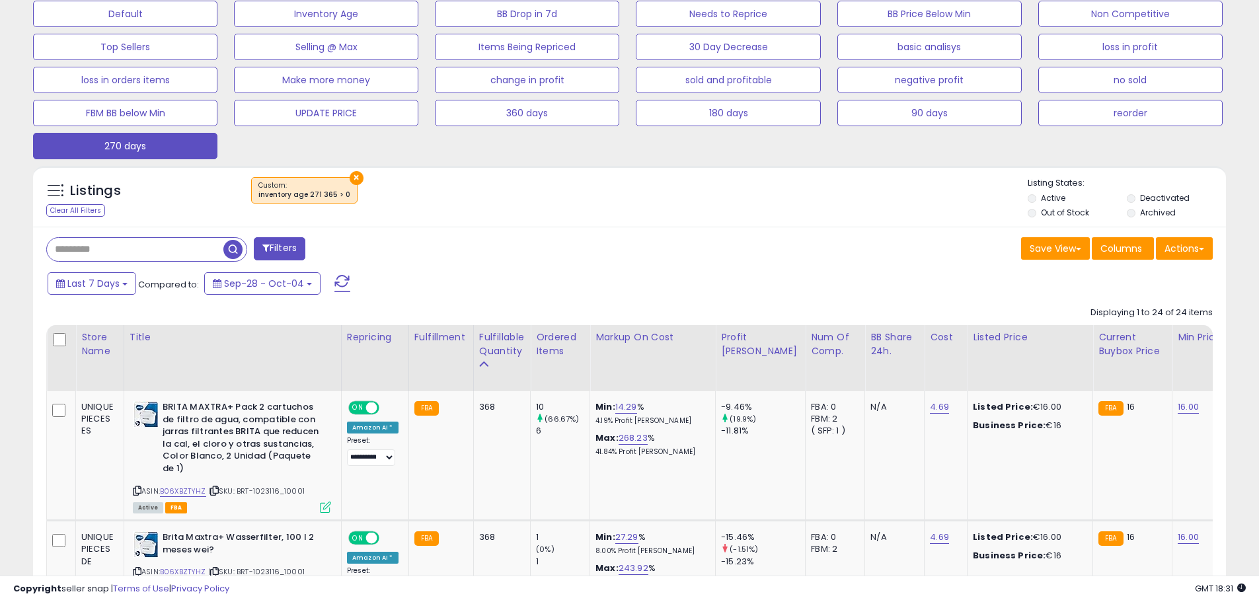
click at [539, 221] on div "Listings Clear All Filters × Listing States:" at bounding box center [629, 199] width 1193 height 45
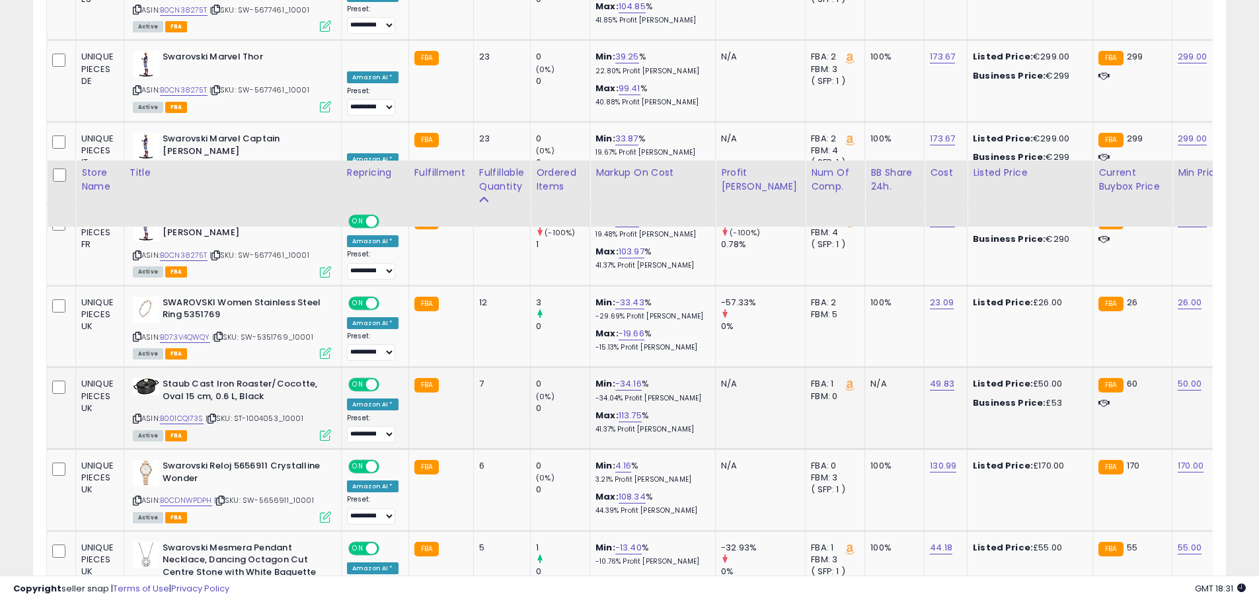
scroll to position [1407, 0]
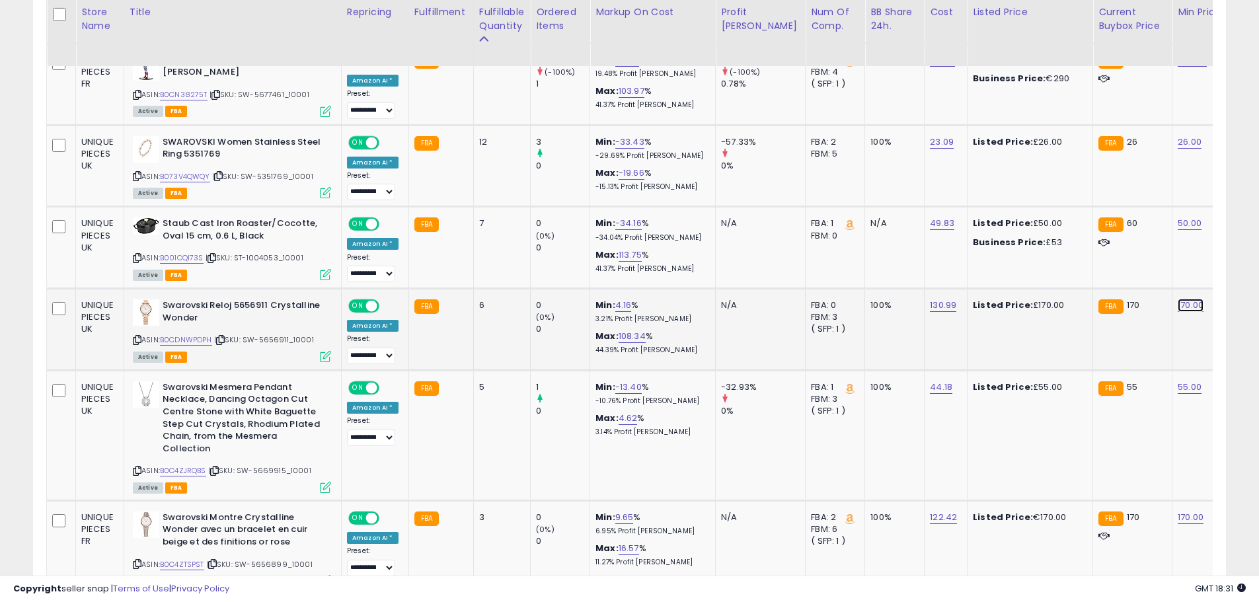
click at [1178, 309] on link "170.00" at bounding box center [1191, 305] width 26 height 13
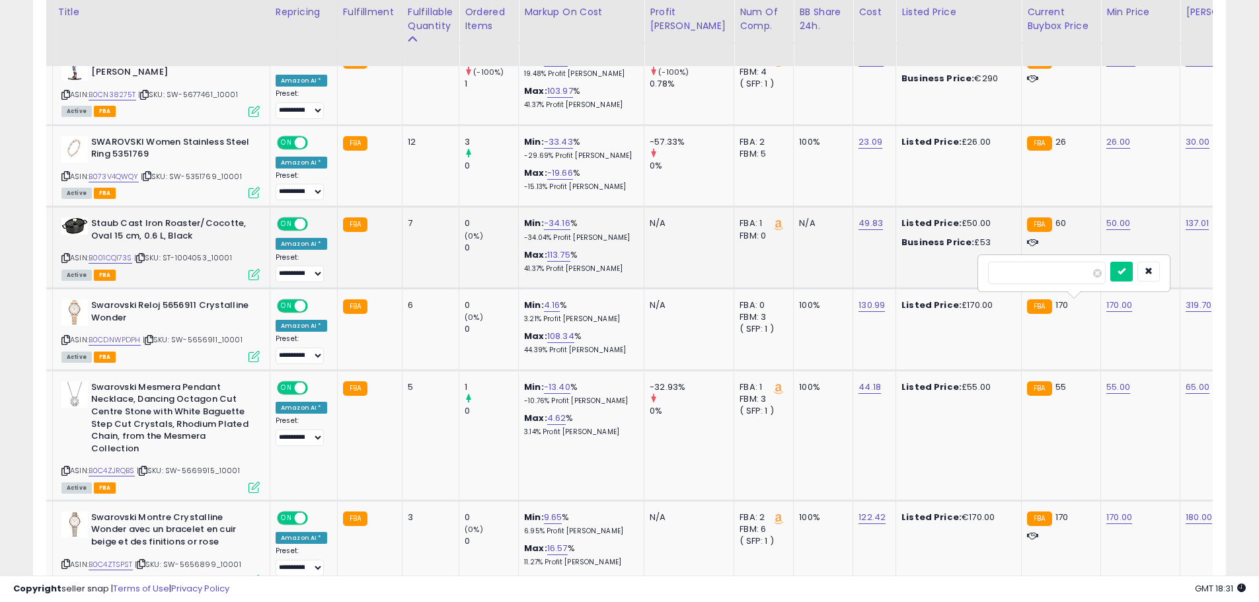
drag, startPoint x: 885, startPoint y: 272, endPoint x: 784, endPoint y: 271, distance: 101.1
type input "***"
click button "submit" at bounding box center [1121, 272] width 22 height 20
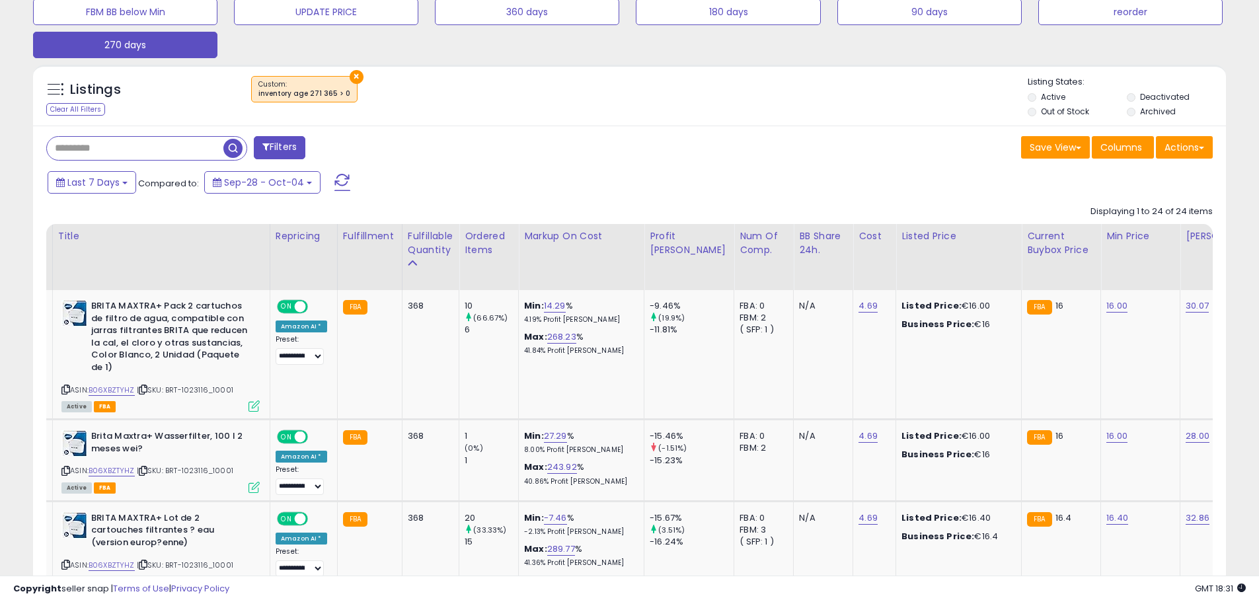
scroll to position [350, 0]
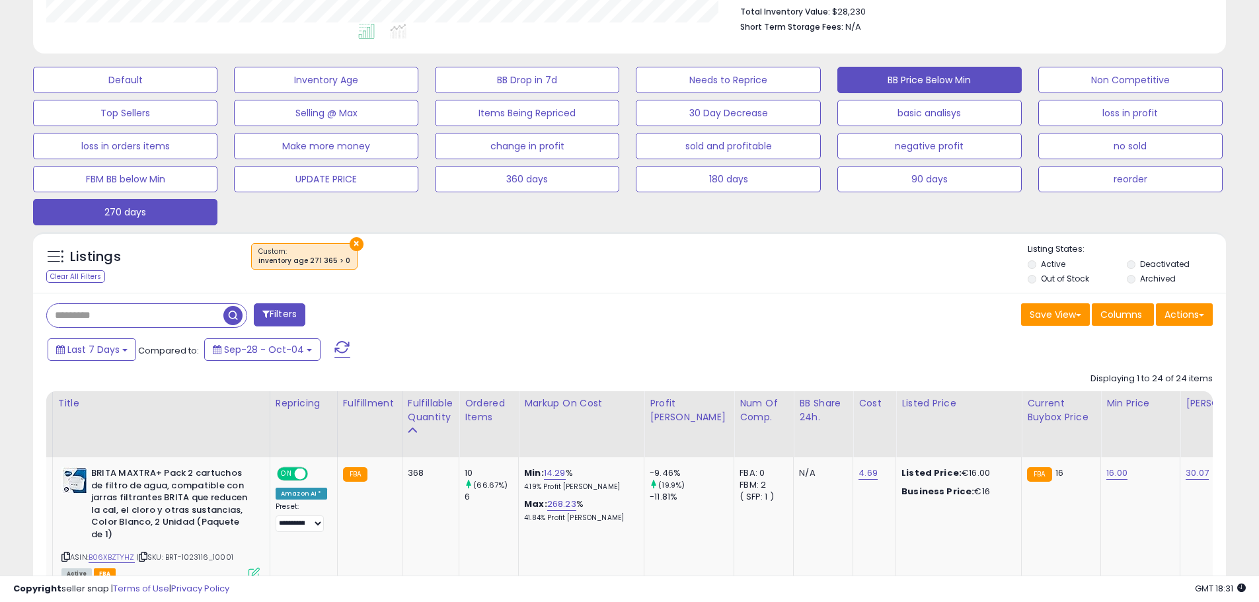
click at [960, 83] on button "BB Price Below Min" at bounding box center [929, 80] width 184 height 26
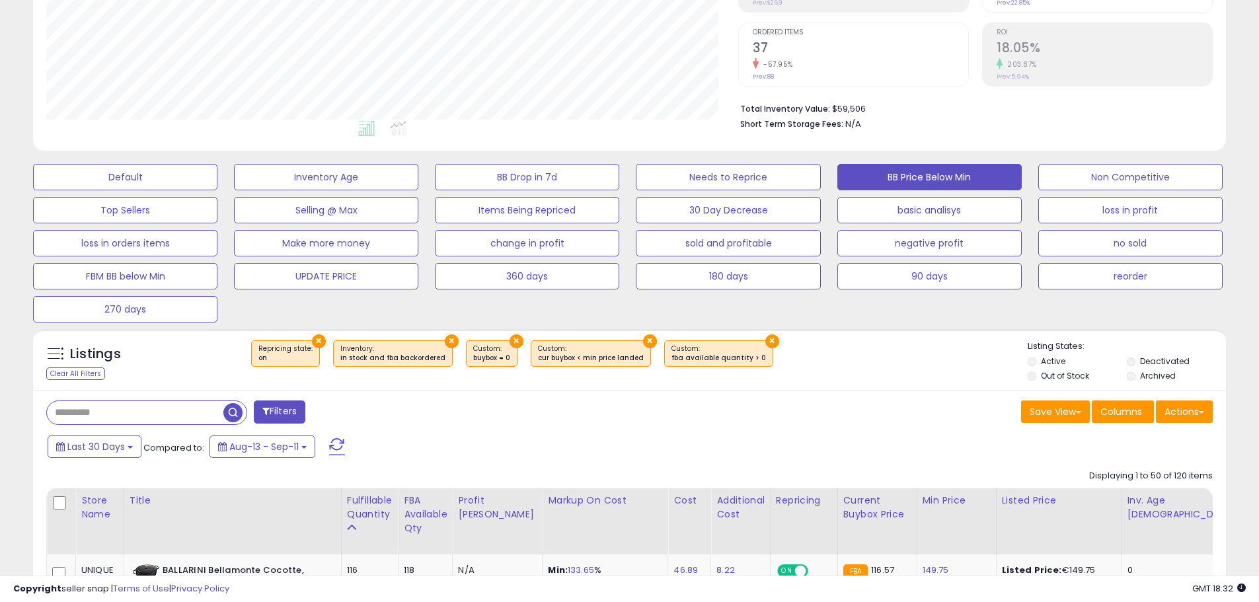
scroll to position [0, 0]
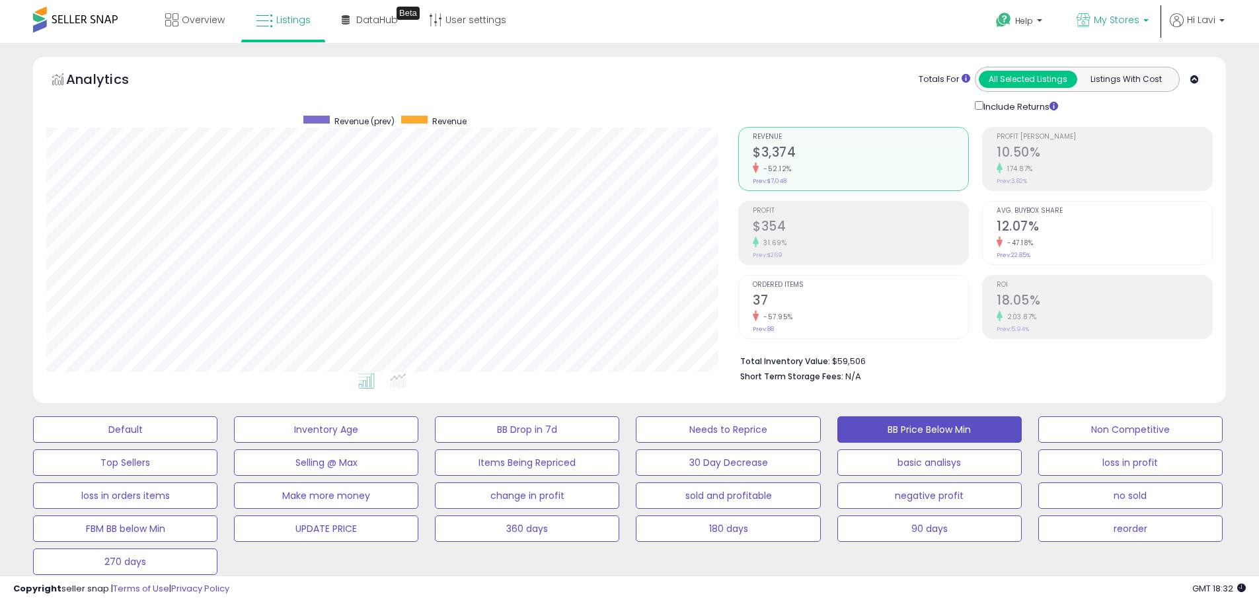
click at [1087, 15] on icon at bounding box center [1084, 20] width 14 height 14
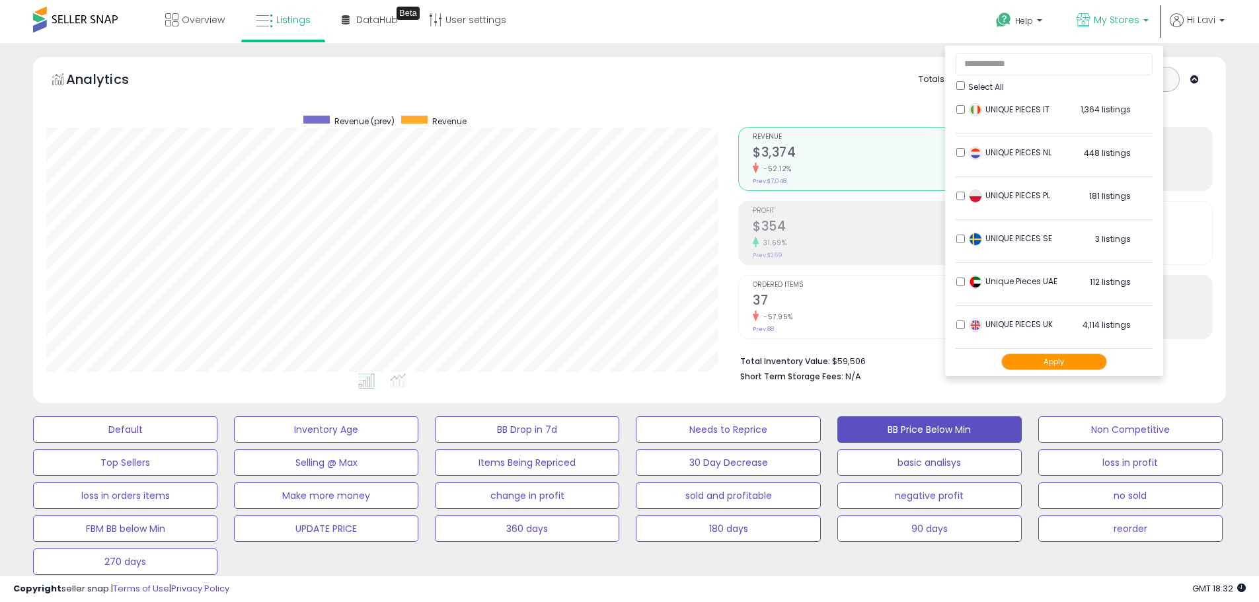
click at [956, 155] on li "UNIQUE PIECES NL 448 listings" at bounding box center [1054, 155] width 197 height 41
click at [1069, 364] on button "Apply" at bounding box center [1054, 362] width 106 height 17
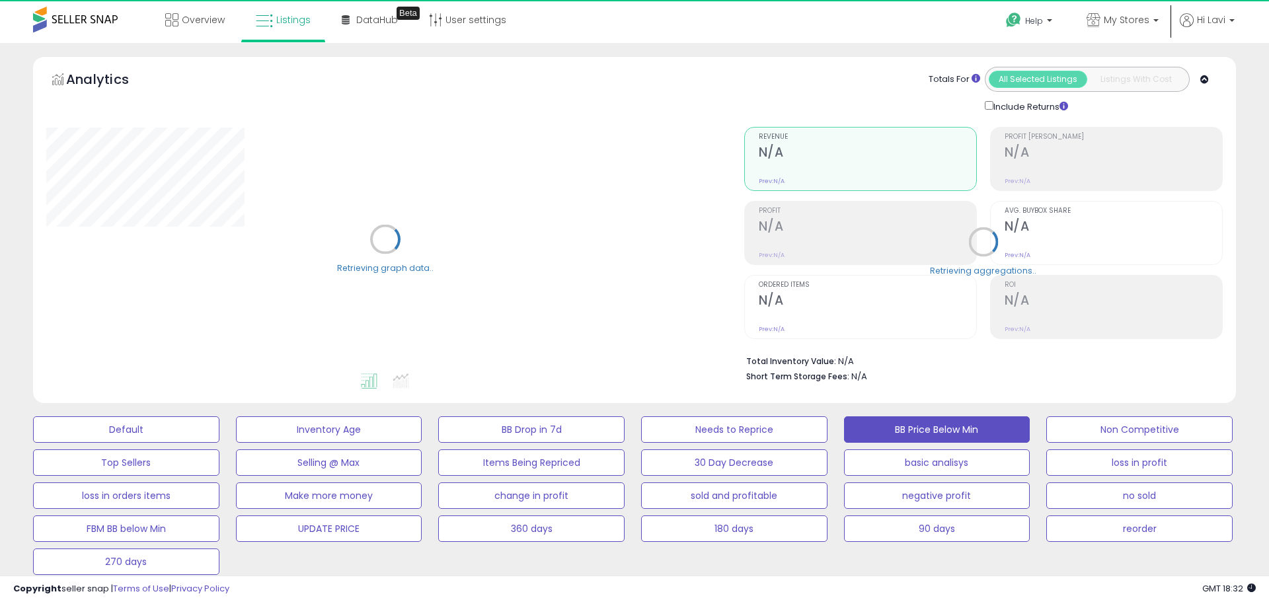
select select "**"
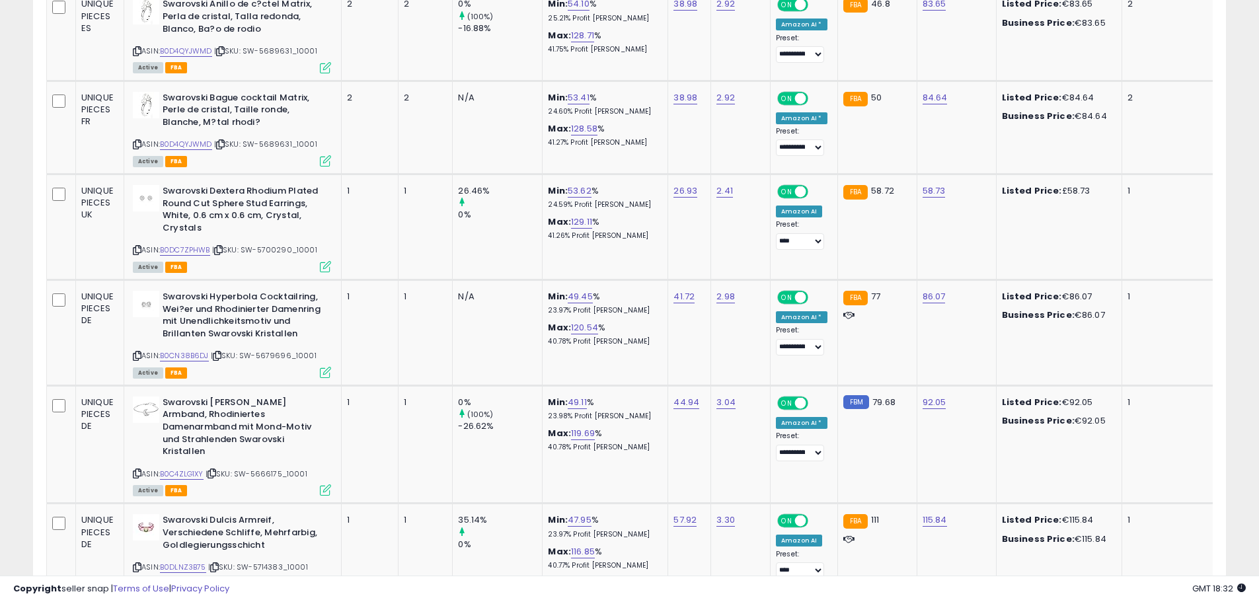
scroll to position [4956, 0]
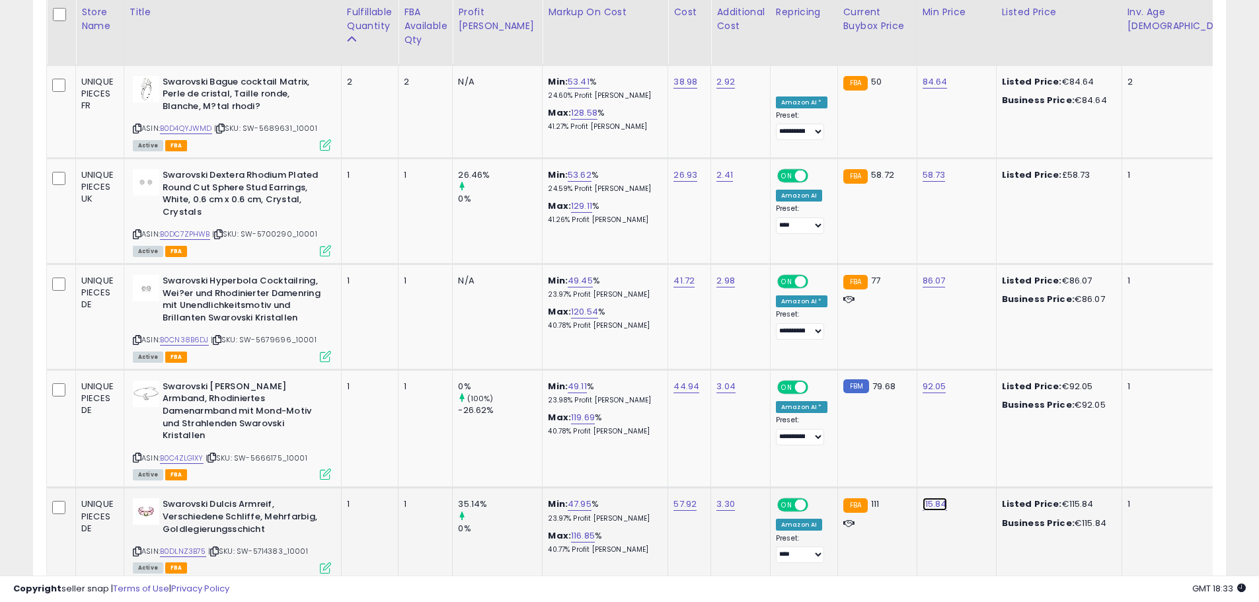
click at [923, 498] on link "115.84" at bounding box center [935, 504] width 24 height 13
drag, startPoint x: 870, startPoint y: 361, endPoint x: 819, endPoint y: 356, distance: 50.5
click at [821, 356] on input "******" at bounding box center [866, 357] width 118 height 22
type input "***"
click button "submit" at bounding box center [940, 356] width 22 height 20
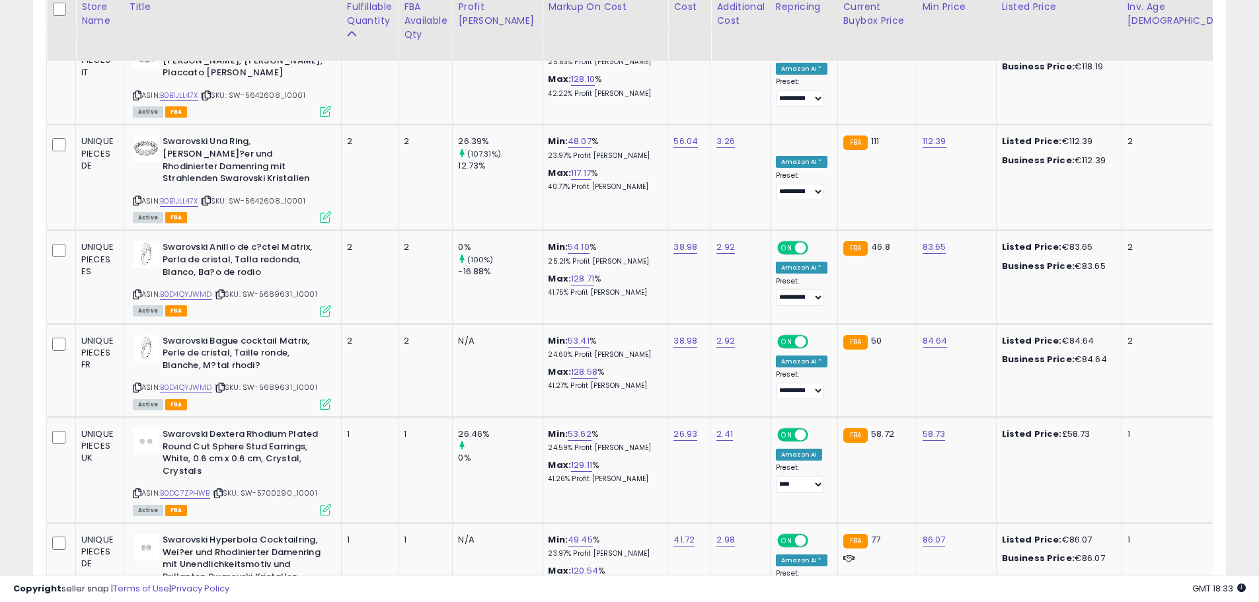
scroll to position [4692, 0]
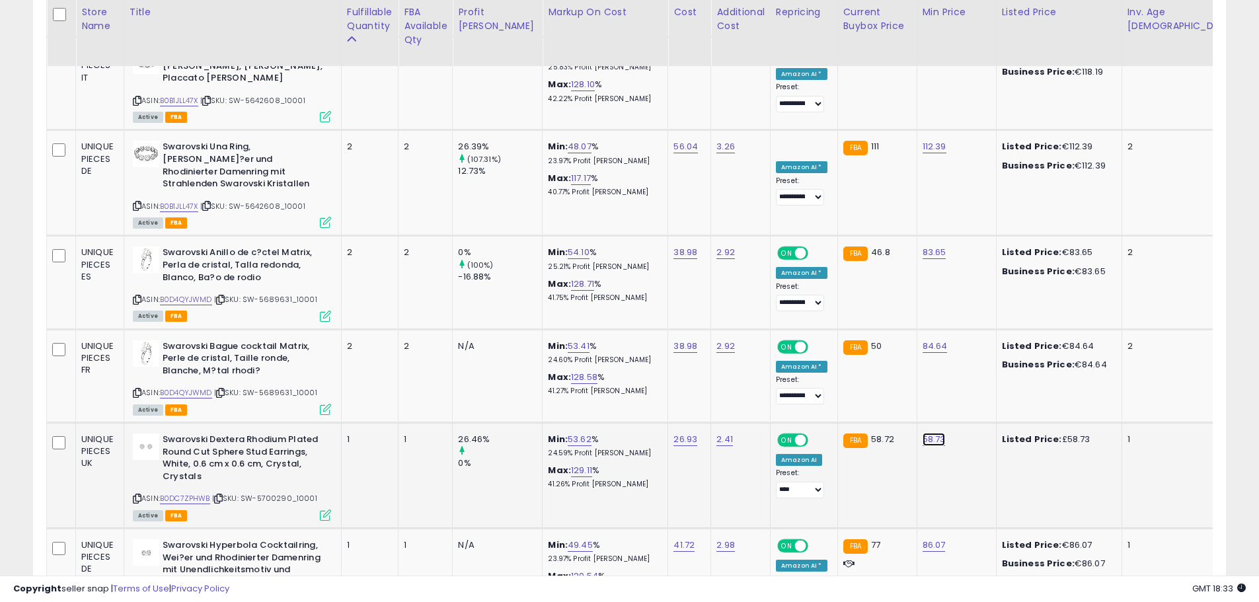
click at [923, 433] on link "58.73" at bounding box center [934, 439] width 23 height 13
drag, startPoint x: 878, startPoint y: 311, endPoint x: 806, endPoint y: 301, distance: 72.1
click at [811, 301] on input "*****" at bounding box center [865, 304] width 118 height 22
type input "**"
click button "submit" at bounding box center [940, 303] width 22 height 20
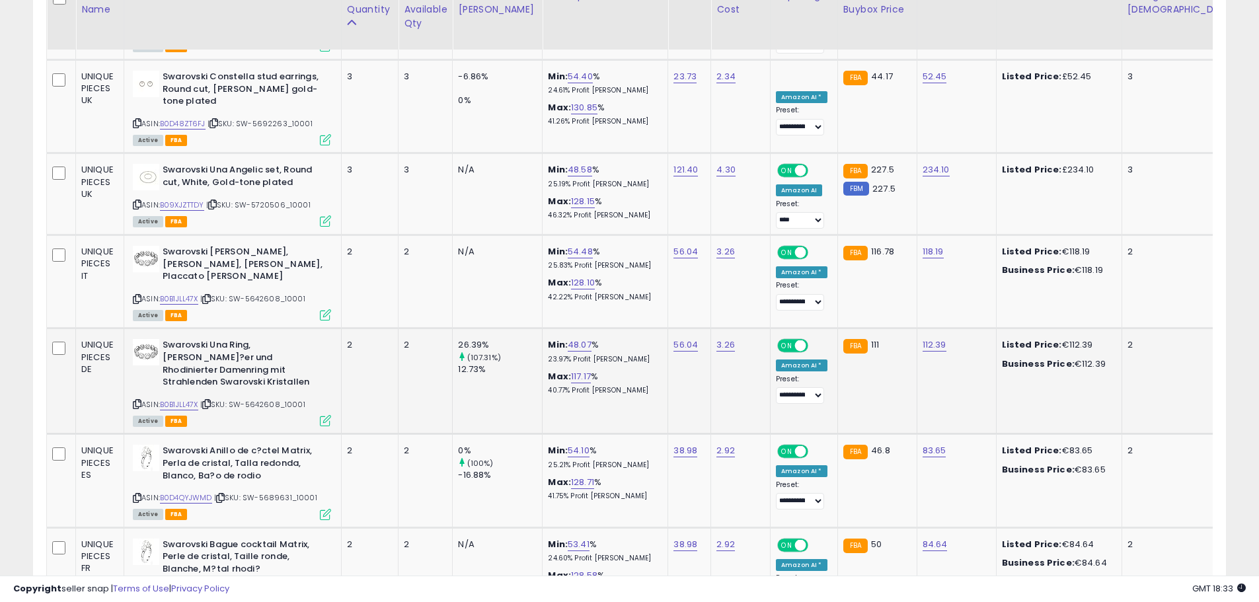
scroll to position [4428, 0]
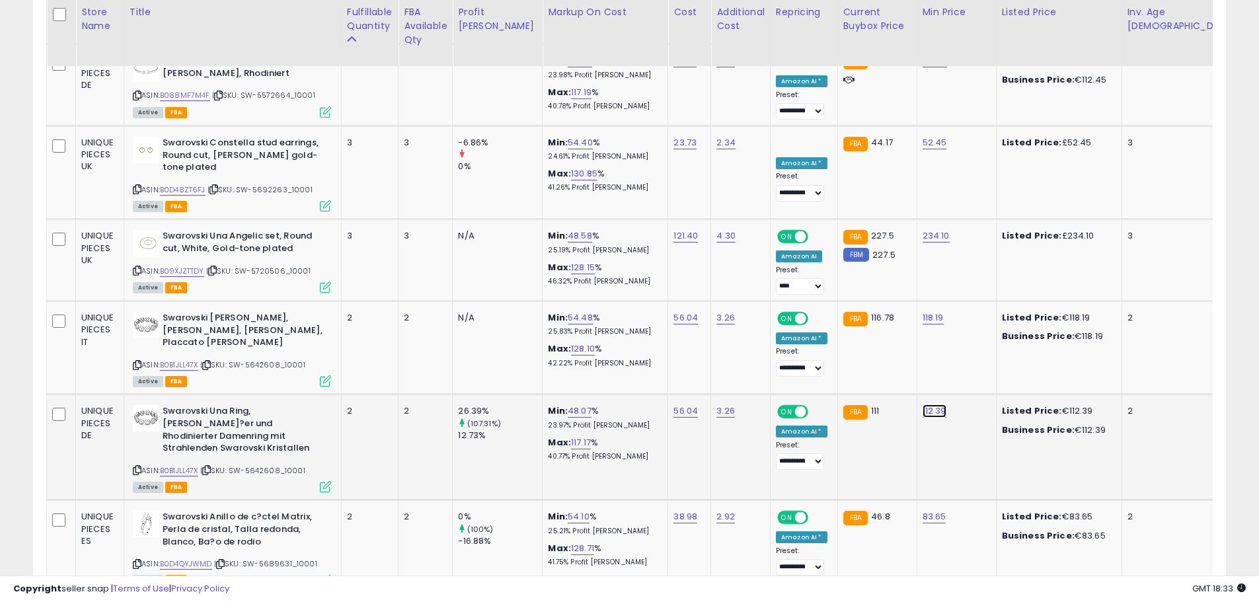
click at [923, 404] on link "112.39" at bounding box center [935, 410] width 24 height 13
drag, startPoint x: 875, startPoint y: 287, endPoint x: 854, endPoint y: 293, distance: 21.3
click at [856, 291] on input "******" at bounding box center [865, 288] width 118 height 22
drag, startPoint x: 858, startPoint y: 291, endPoint x: 810, endPoint y: 313, distance: 53.5
click at [810, 395] on tr "UNIQUE PIECES DE Swarovski Una Ring, Wei?er und Rhodinierter Damenring mit Stra…" at bounding box center [1005, 448] width 1917 height 106
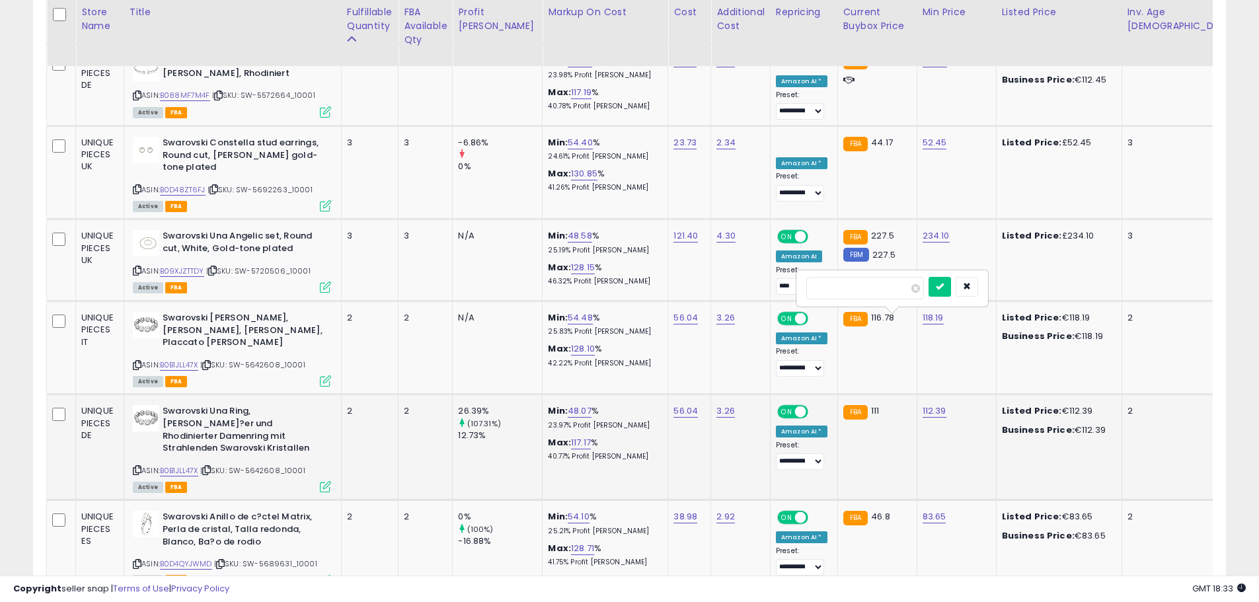
type input "***"
click button "submit" at bounding box center [940, 287] width 22 height 20
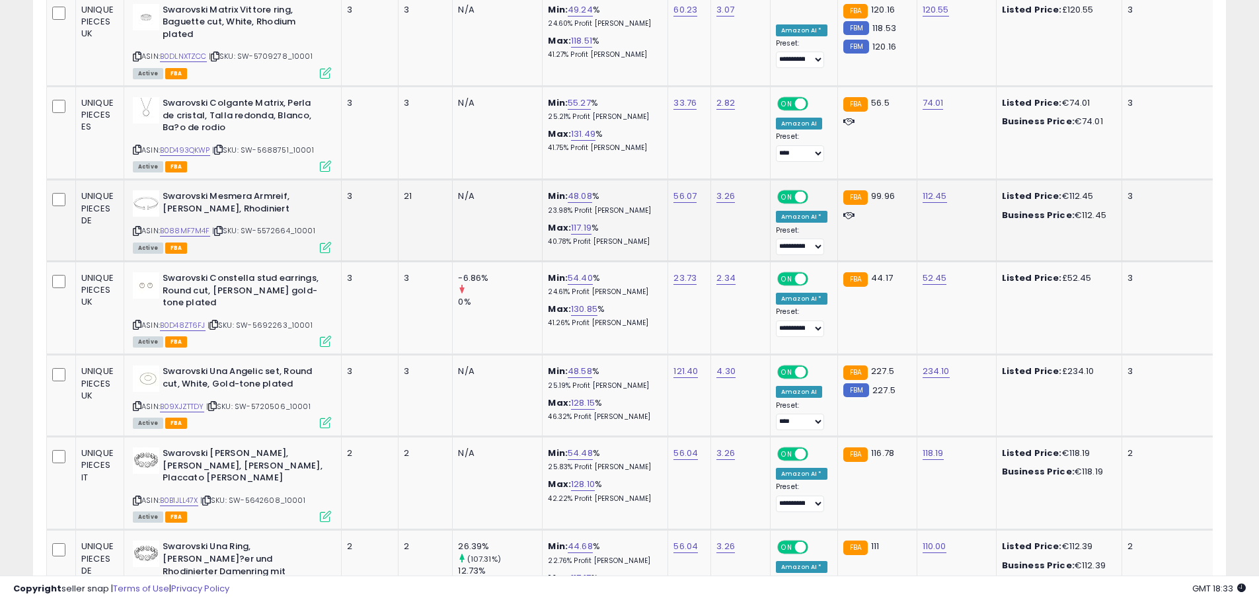
scroll to position [4163, 0]
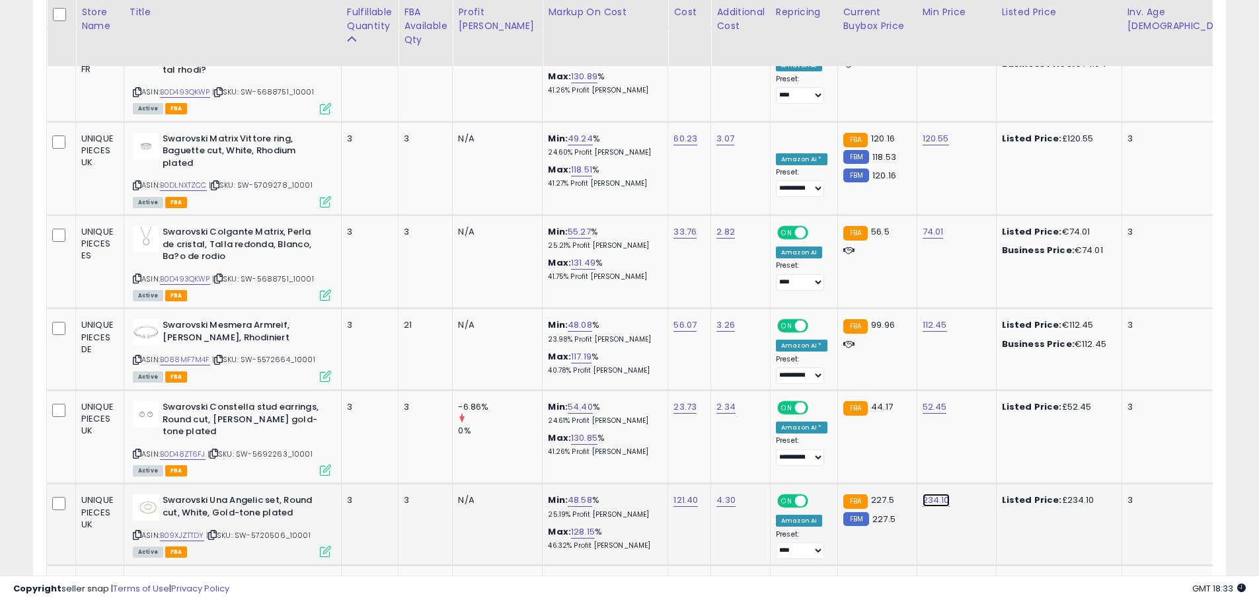
click at [923, 494] on link "234.10" at bounding box center [936, 500] width 27 height 13
drag, startPoint x: 860, startPoint y: 373, endPoint x: 603, endPoint y: 352, distance: 257.9
type input "***"
click button "submit" at bounding box center [941, 376] width 22 height 20
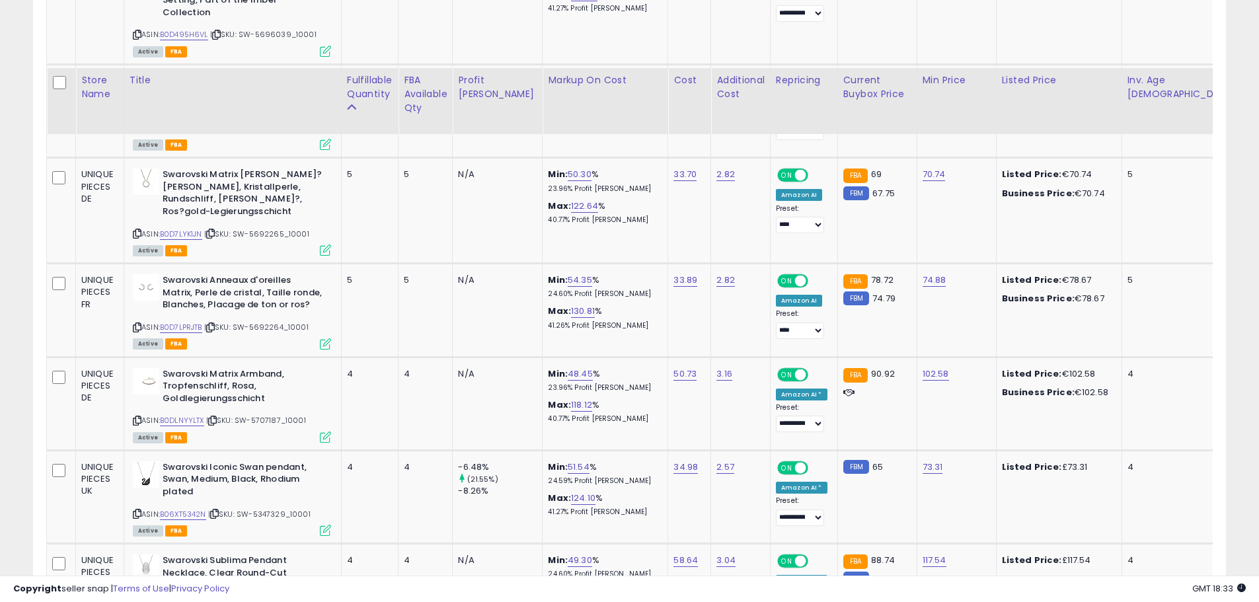
scroll to position [3436, 0]
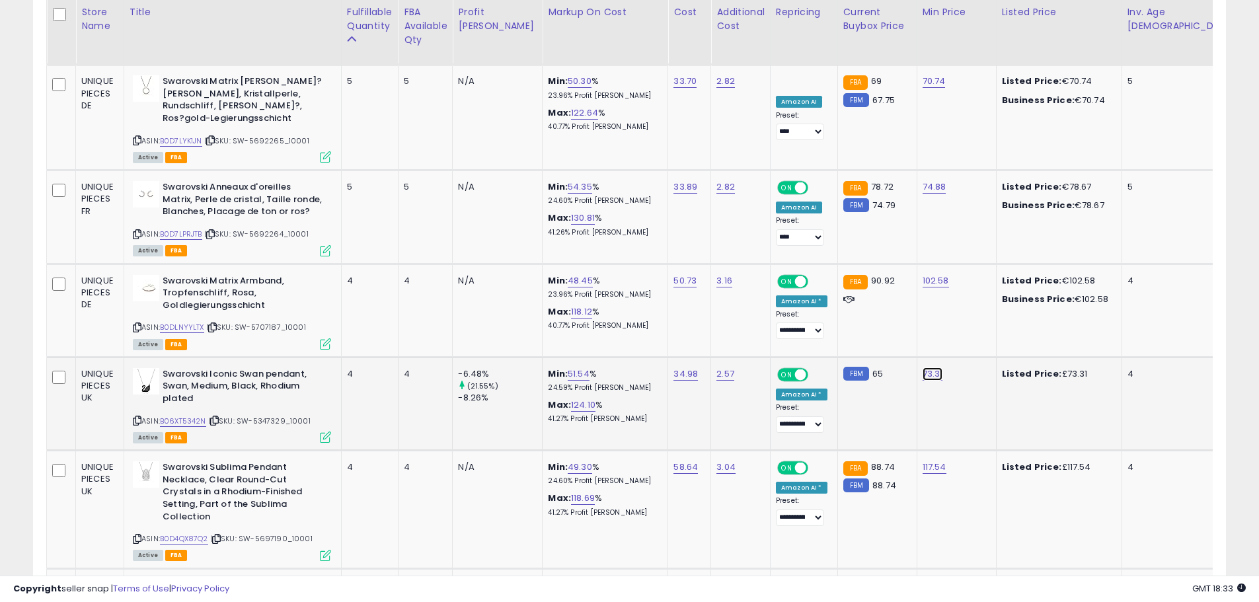
click at [923, 367] on link "73.31" at bounding box center [933, 373] width 20 height 13
drag, startPoint x: 841, startPoint y: 243, endPoint x: 624, endPoint y: 229, distance: 217.9
type input "**"
click button "submit" at bounding box center [938, 250] width 22 height 20
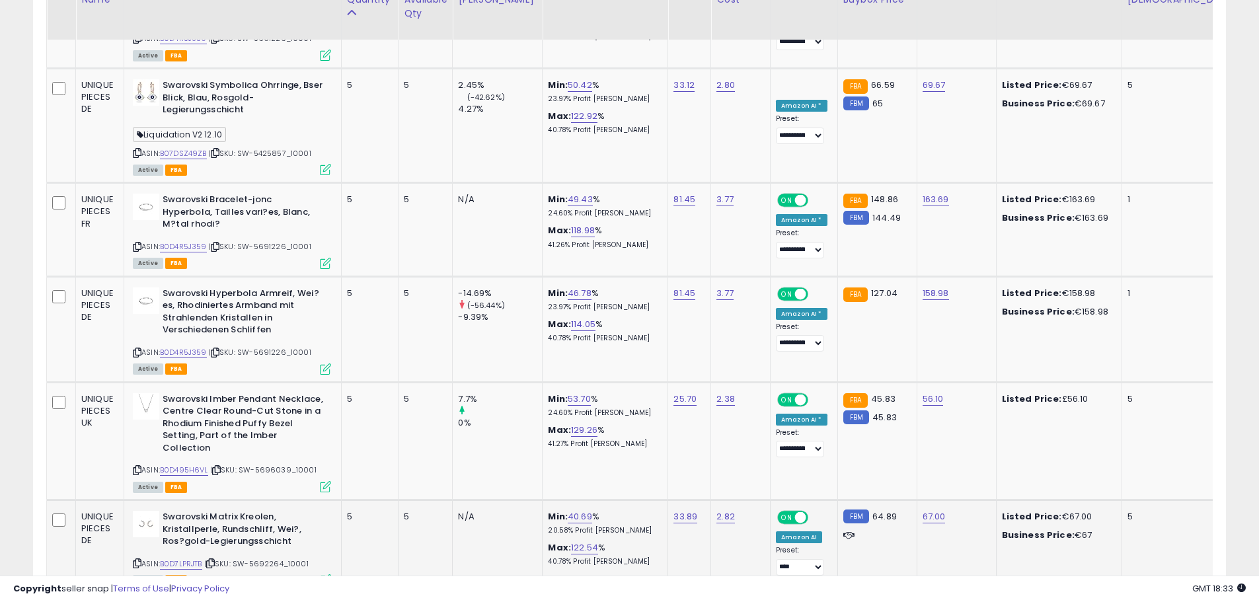
scroll to position [2776, 0]
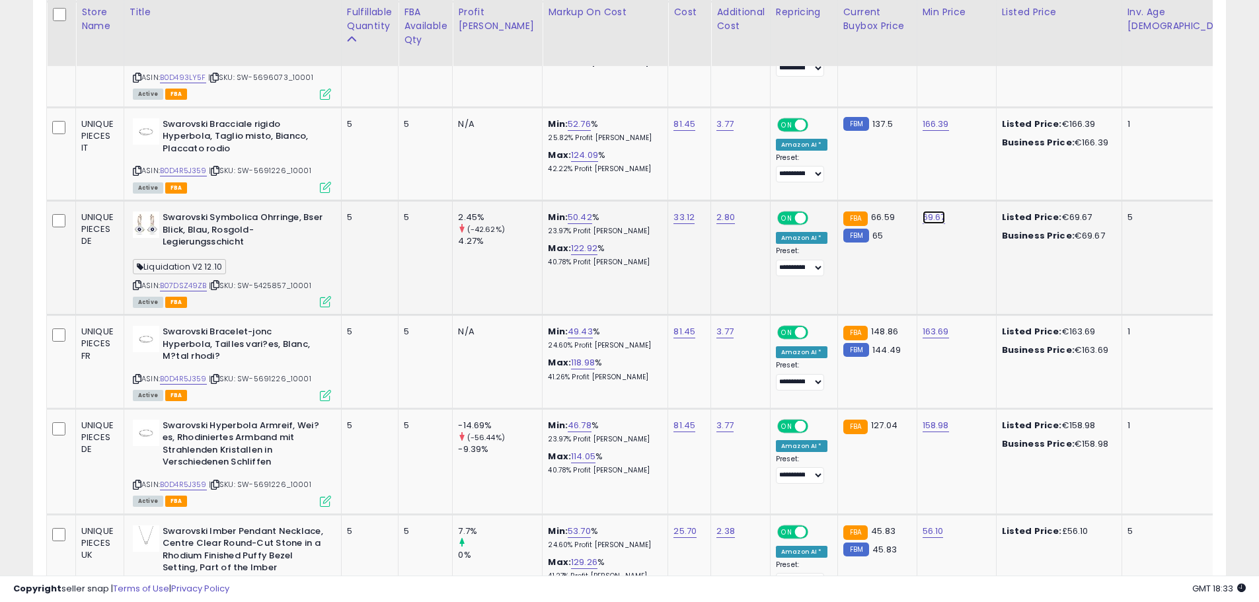
click at [923, 211] on link "69.67" at bounding box center [934, 217] width 23 height 13
drag, startPoint x: 841, startPoint y: 126, endPoint x: 372, endPoint y: 60, distance: 473.8
click at [471, 77] on tbody "UNIQUE PIECES DE BALLARINI Bellamonte Auflaufform, Br?ter, Dutch Oven, Emaillie…" at bounding box center [1005, 396] width 1917 height 4730
type input "*"
type input "**"
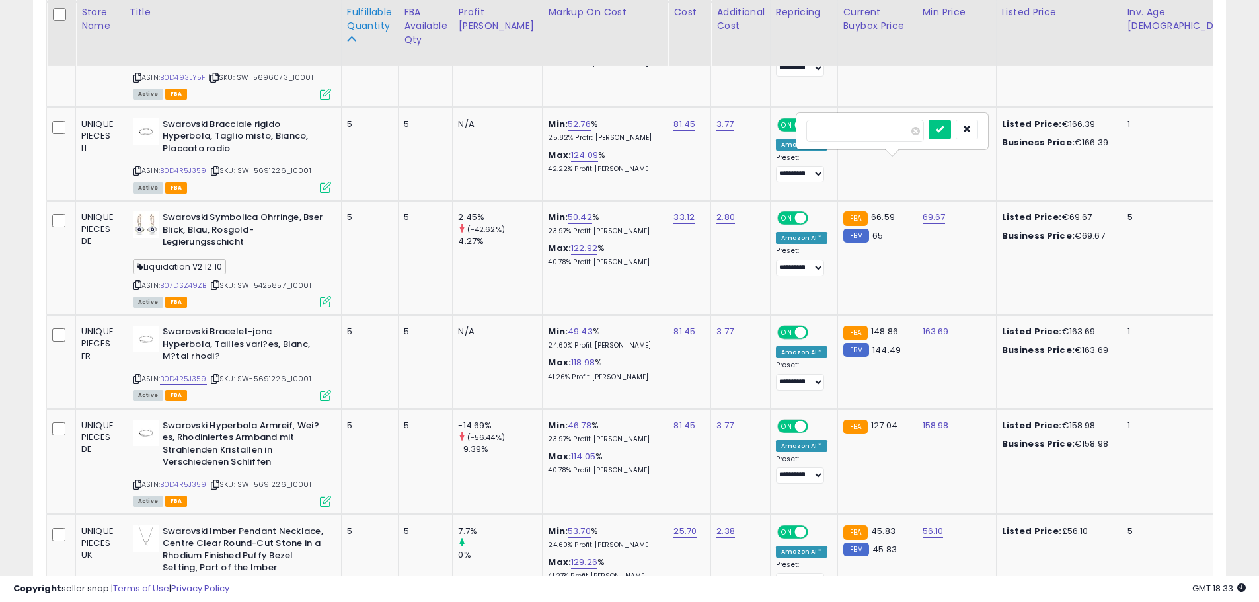
click button "submit" at bounding box center [940, 130] width 22 height 20
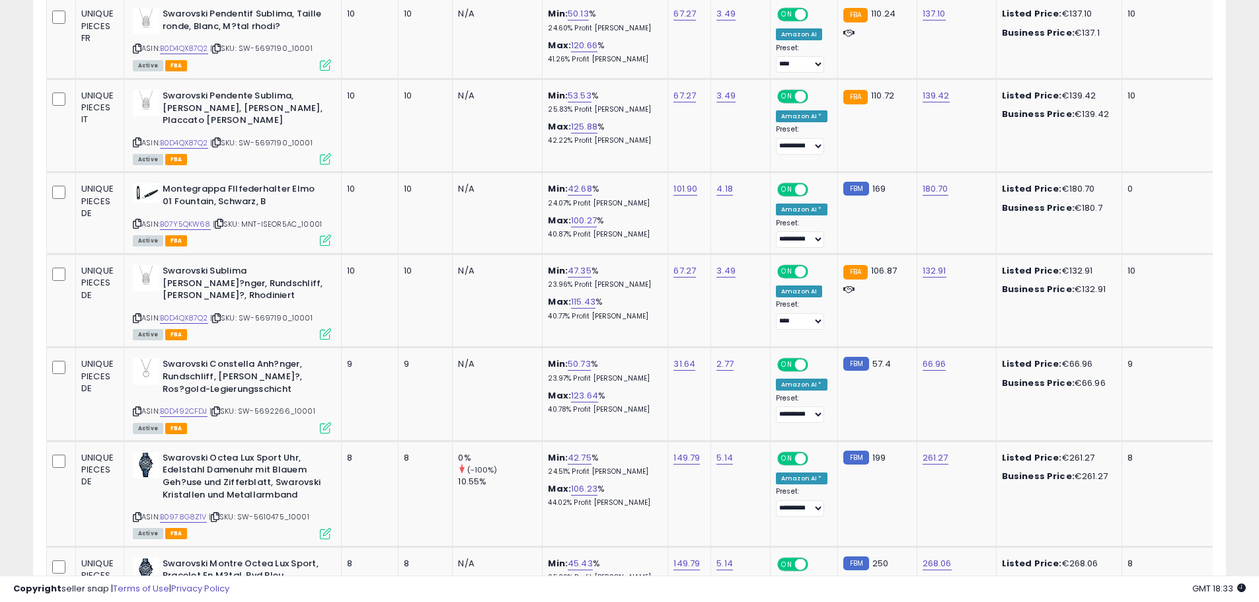
scroll to position [1454, 0]
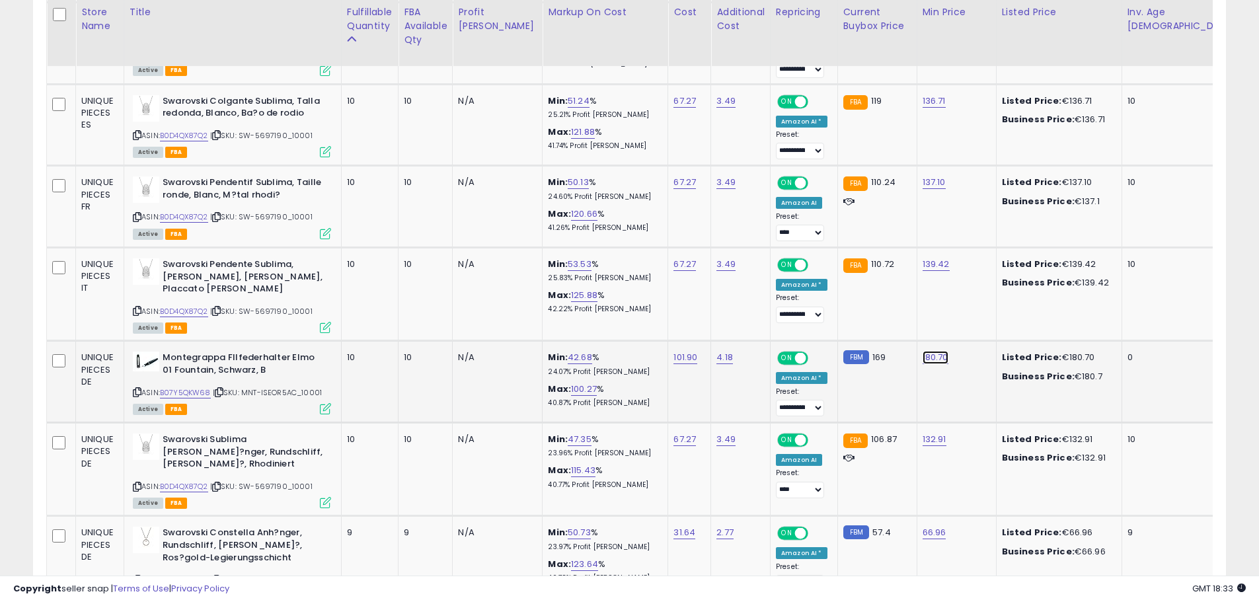
click at [923, 351] on link "180.70" at bounding box center [936, 357] width 26 height 13
drag, startPoint x: 881, startPoint y: 297, endPoint x: 644, endPoint y: 245, distance: 242.9
type input "***"
click button "submit" at bounding box center [941, 294] width 22 height 20
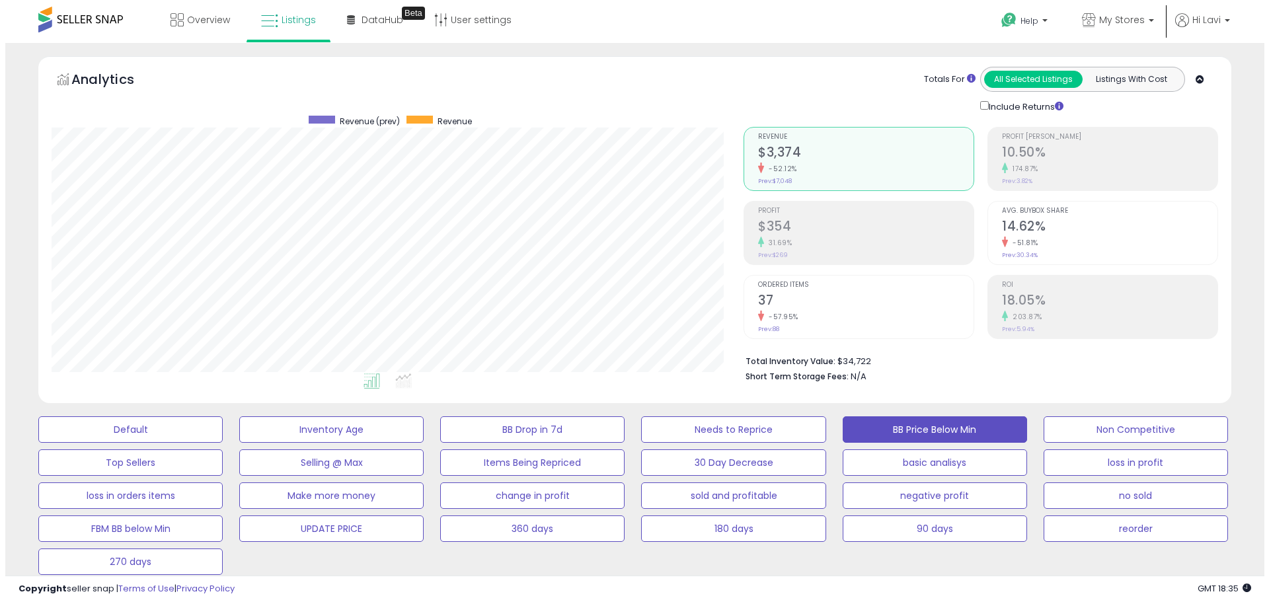
scroll to position [149, 0]
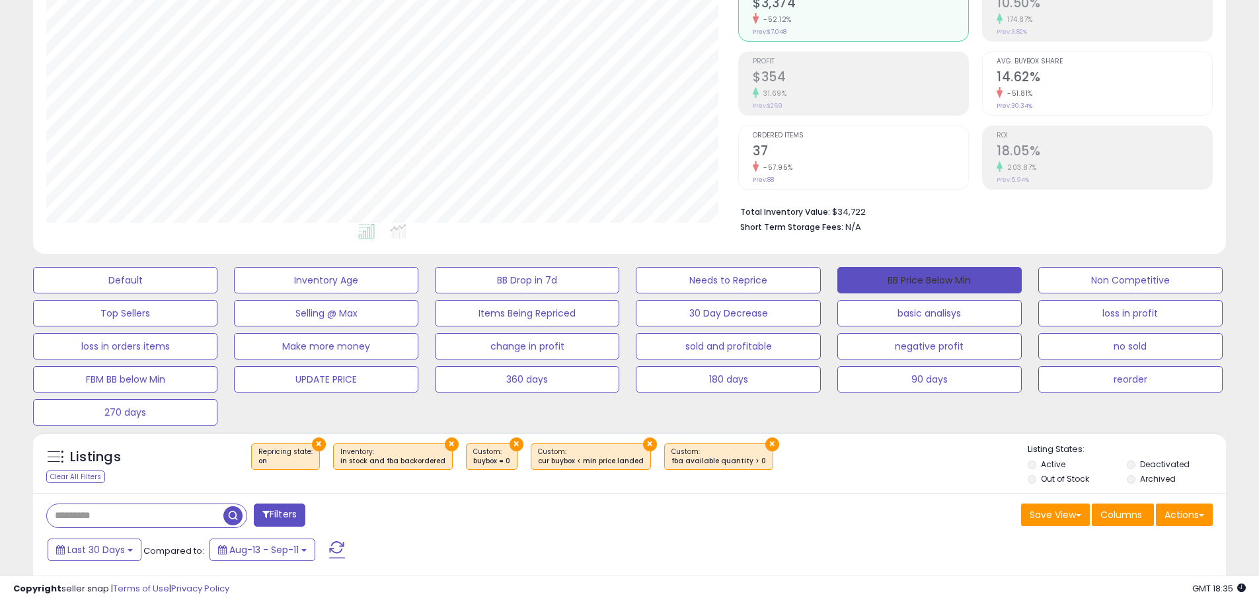
click at [911, 275] on button "BB Price Below Min" at bounding box center [929, 280] width 184 height 26
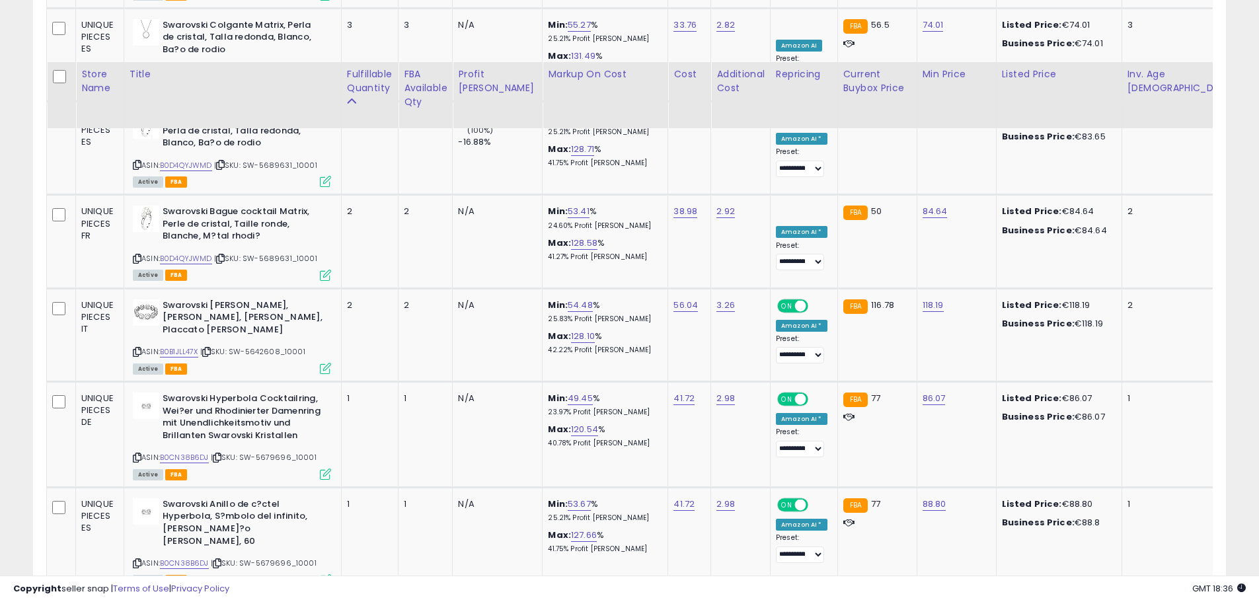
scroll to position [4247, 0]
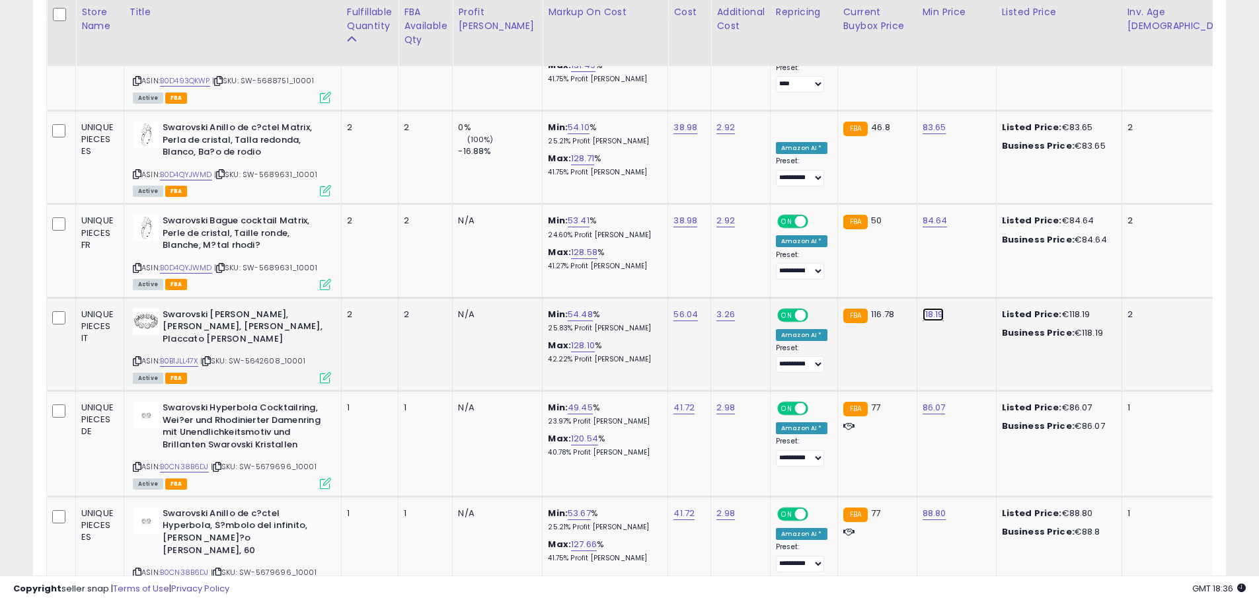
click at [923, 308] on link "118.19" at bounding box center [933, 314] width 21 height 13
drag, startPoint x: 876, startPoint y: 195, endPoint x: 660, endPoint y: 176, distance: 216.2
type input "***"
click button "submit" at bounding box center [939, 190] width 22 height 20
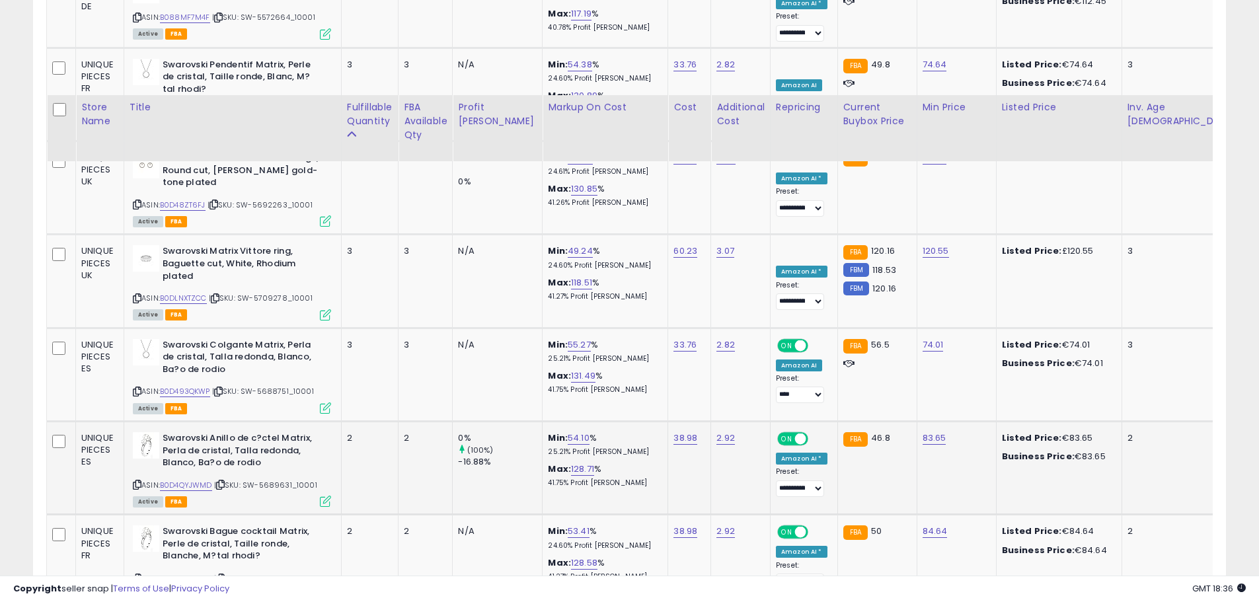
scroll to position [3916, 0]
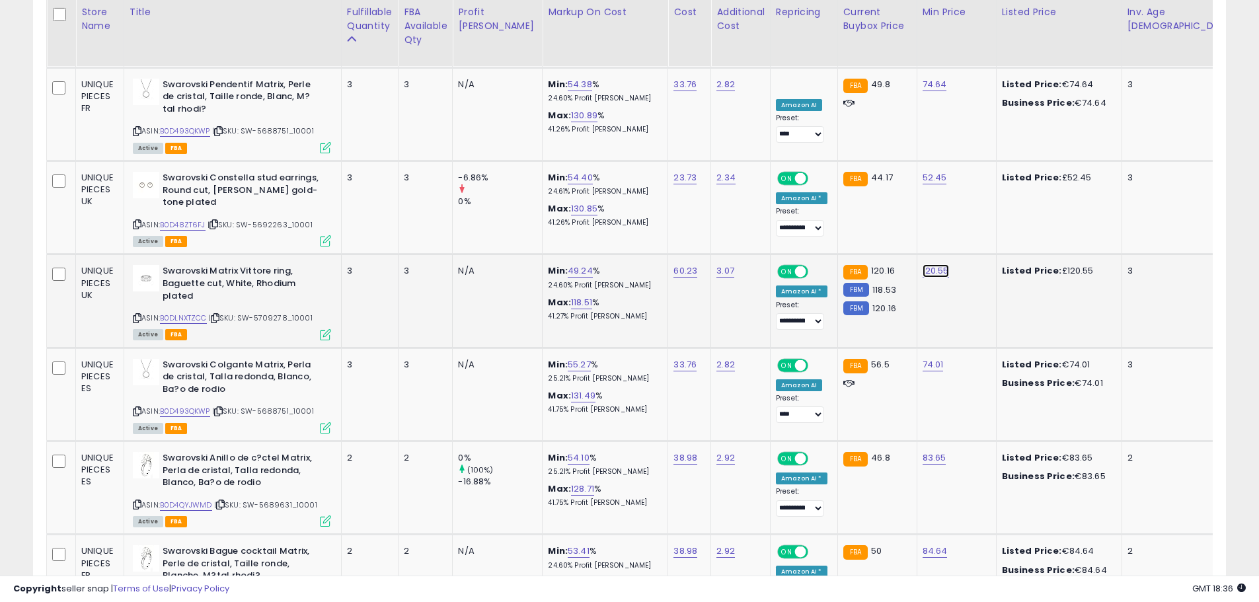
click at [923, 264] on link "120.55" at bounding box center [936, 270] width 26 height 13
drag, startPoint x: 892, startPoint y: 144, endPoint x: 712, endPoint y: 124, distance: 181.6
type input "***"
click button "submit" at bounding box center [941, 147] width 22 height 20
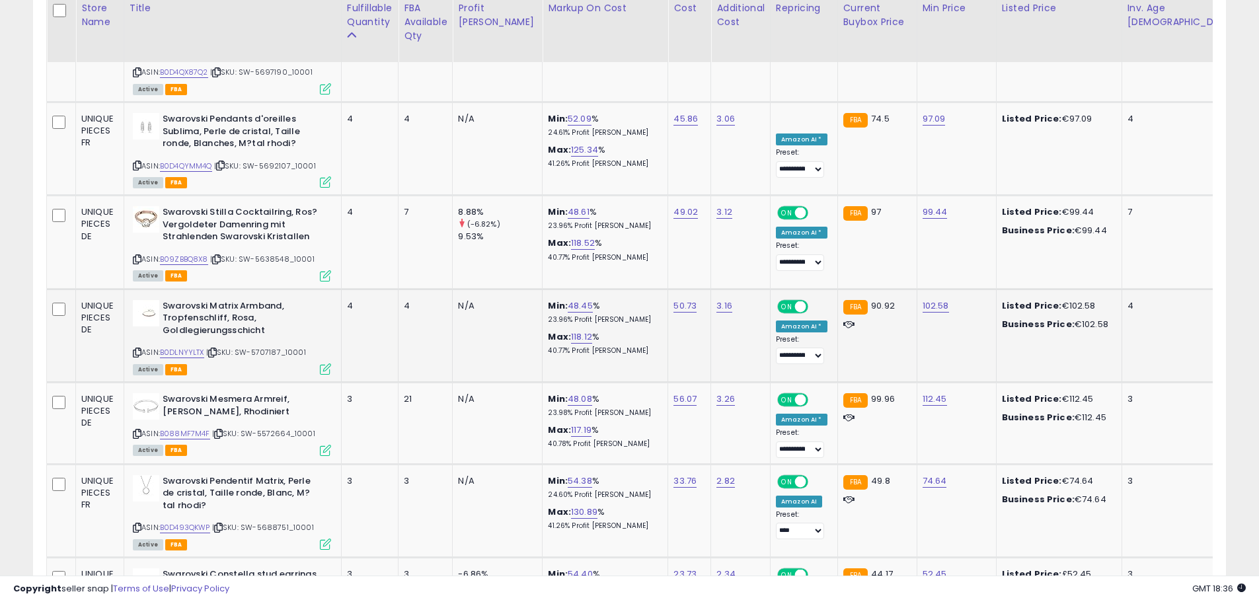
scroll to position [3454, 0]
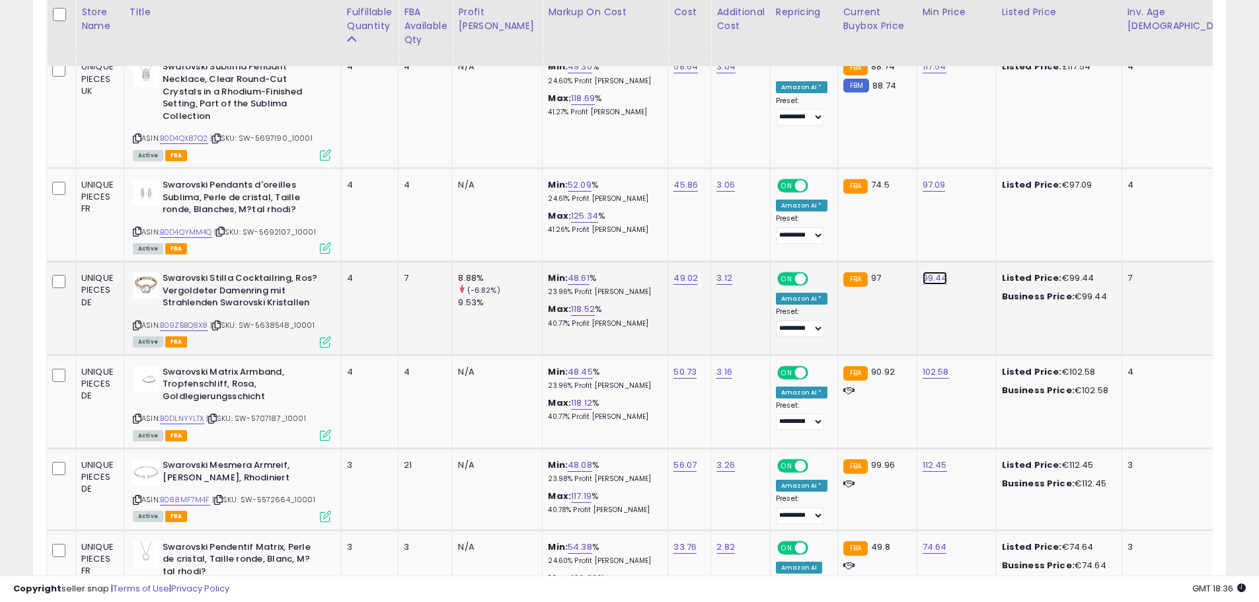
click at [923, 272] on link "99.44" at bounding box center [935, 278] width 25 height 13
type input "**"
click button "submit" at bounding box center [940, 154] width 22 height 20
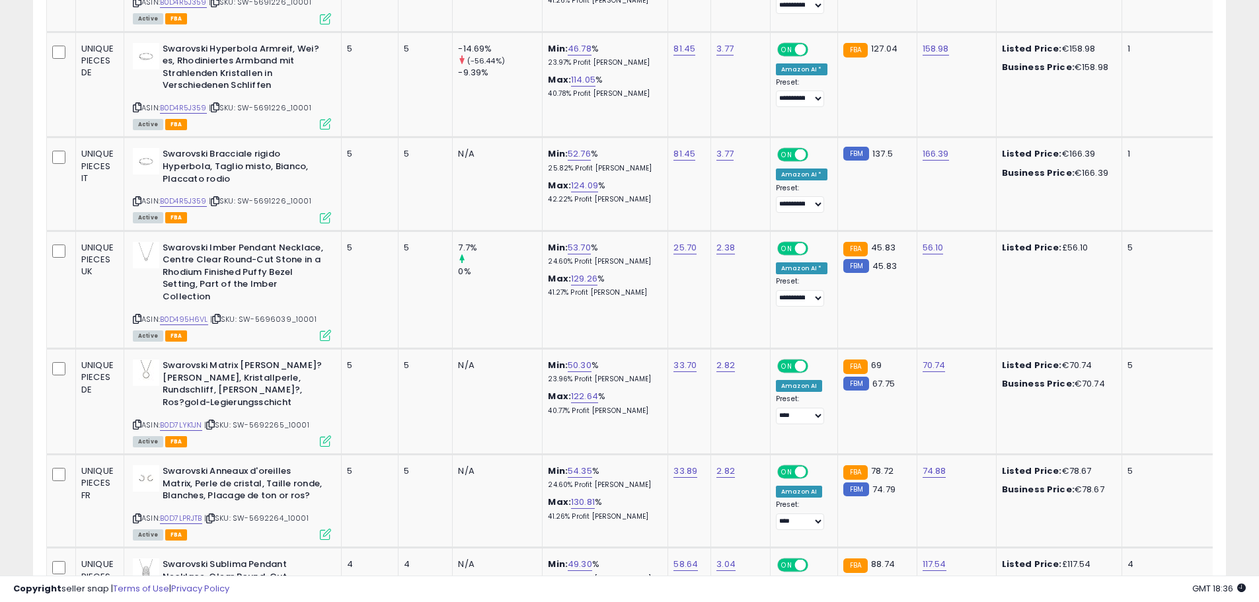
scroll to position [2859, 0]
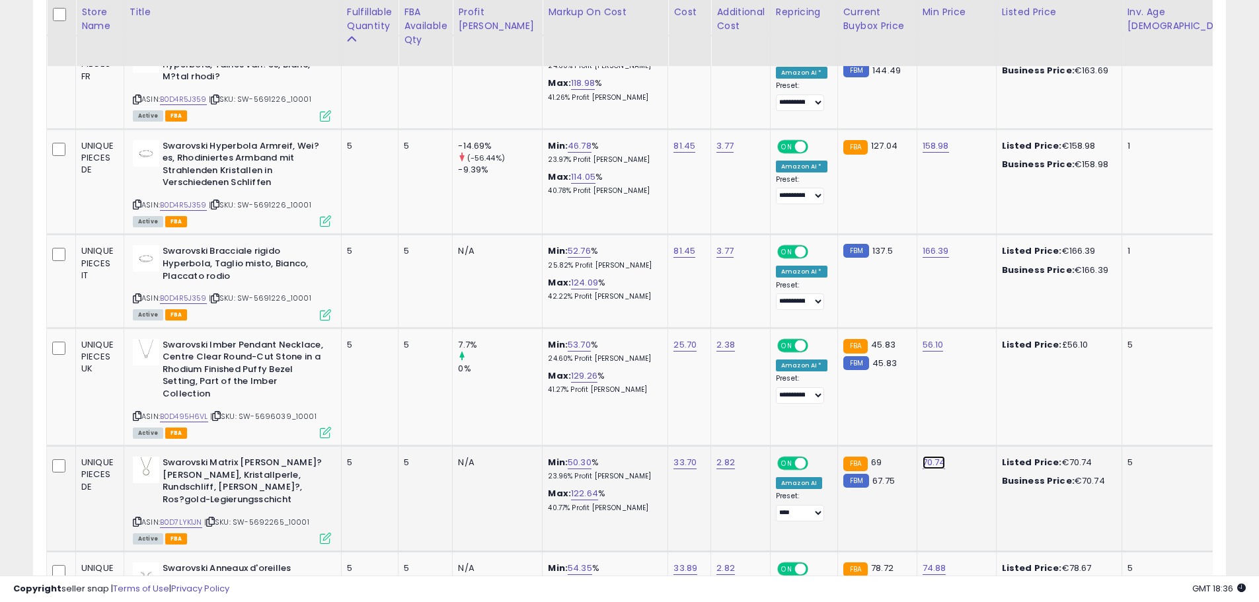
click at [923, 456] on link "70.74" at bounding box center [934, 462] width 23 height 13
drag, startPoint x: 672, startPoint y: 323, endPoint x: 641, endPoint y: 318, distance: 31.4
click at [642, 318] on tbody "UNIQUE PIECES FR Ballarini Bellamonte Cocotte 29 cm, Ovale, Rouge, Fonte ASIN: …" at bounding box center [1007, 351] width 1920 height 4806
type input "**"
click button "submit" at bounding box center [939, 351] width 22 height 20
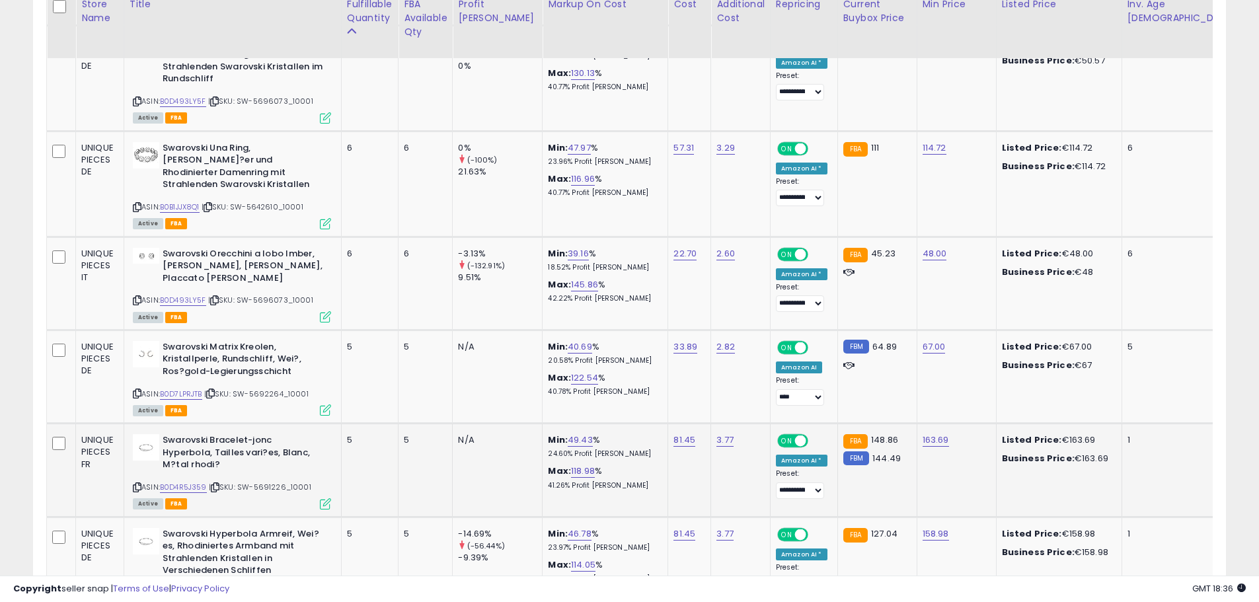
scroll to position [2462, 0]
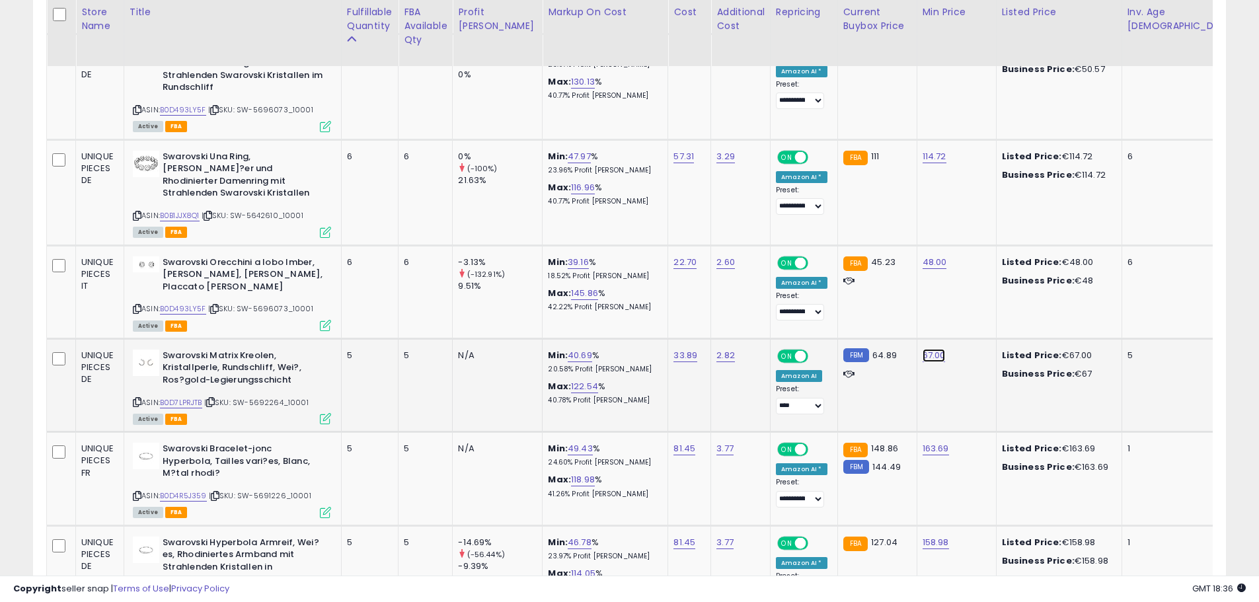
click at [923, 349] on link "67.00" at bounding box center [934, 355] width 23 height 13
drag, startPoint x: 845, startPoint y: 269, endPoint x: 403, endPoint y: 200, distance: 446.8
type input "**"
click button "submit" at bounding box center [940, 268] width 22 height 20
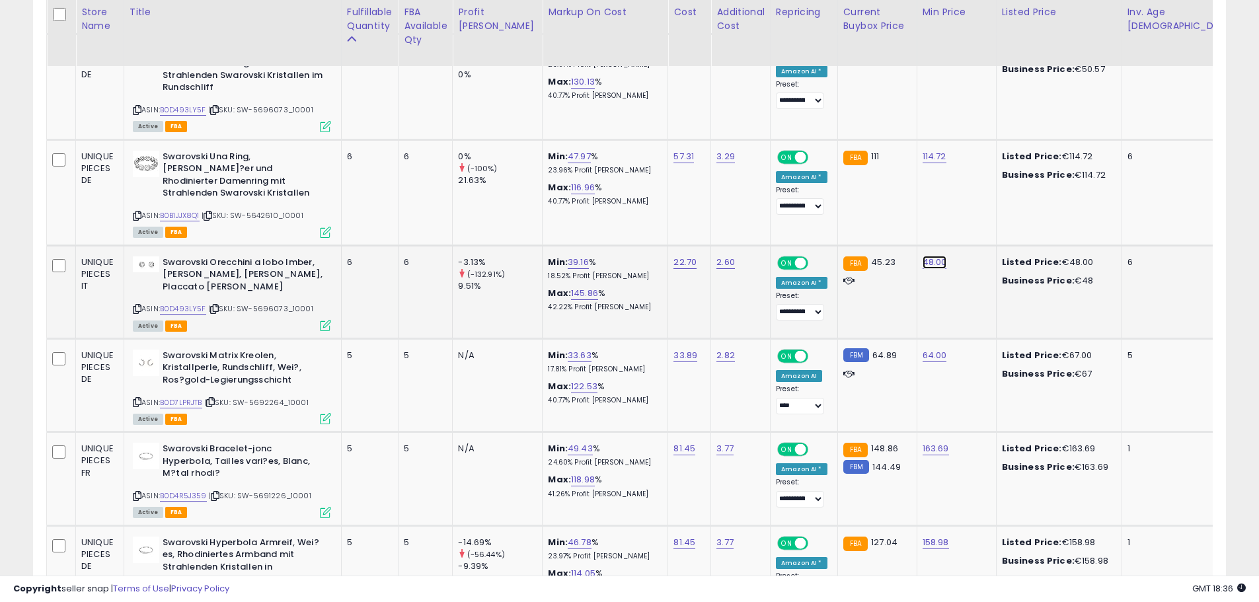
click at [923, 256] on link "48.00" at bounding box center [935, 262] width 24 height 13
drag, startPoint x: 861, startPoint y: 182, endPoint x: 701, endPoint y: 155, distance: 162.1
type input "**"
click button "submit" at bounding box center [940, 174] width 22 height 20
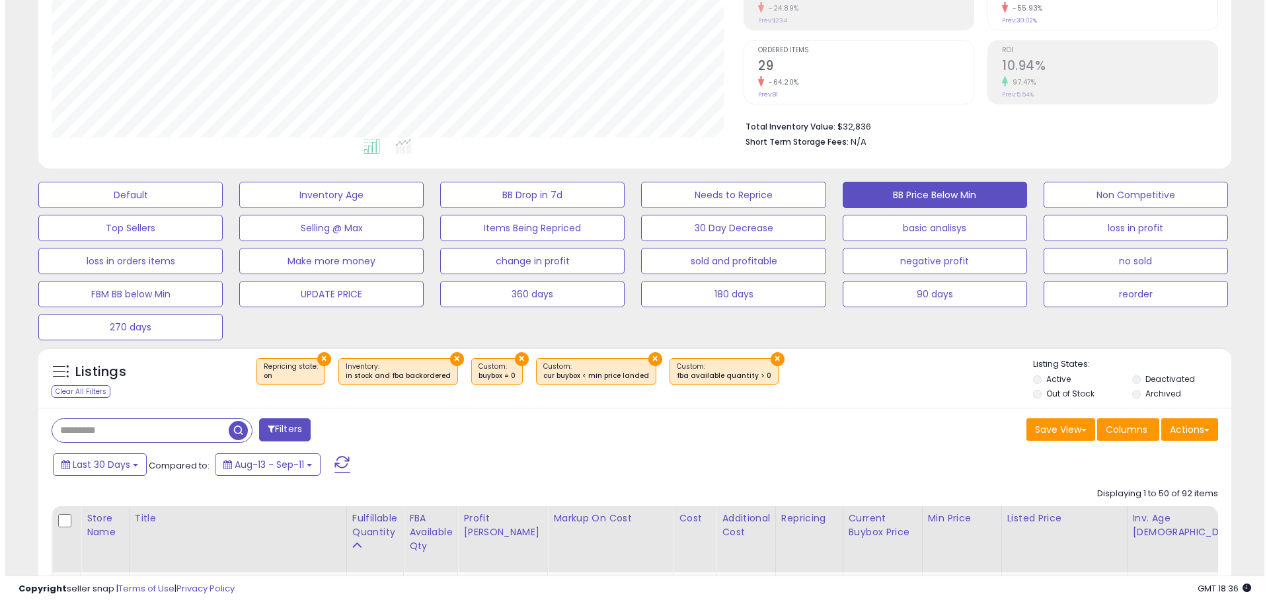
scroll to position [149, 0]
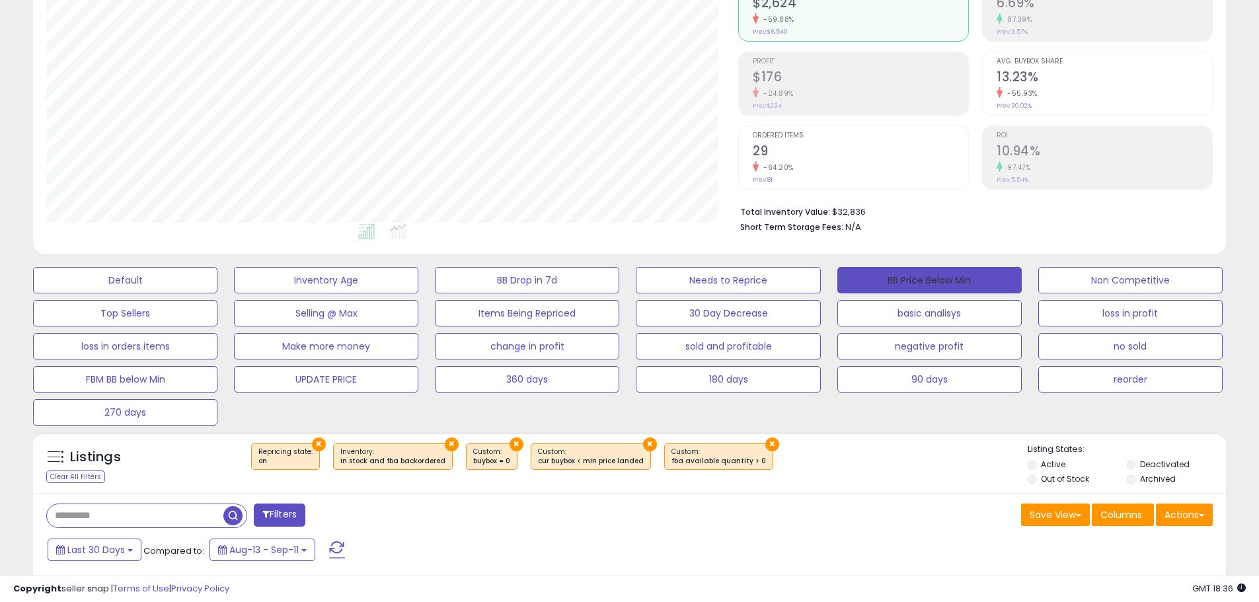
click at [918, 282] on button "BB Price Below Min" at bounding box center [929, 280] width 184 height 26
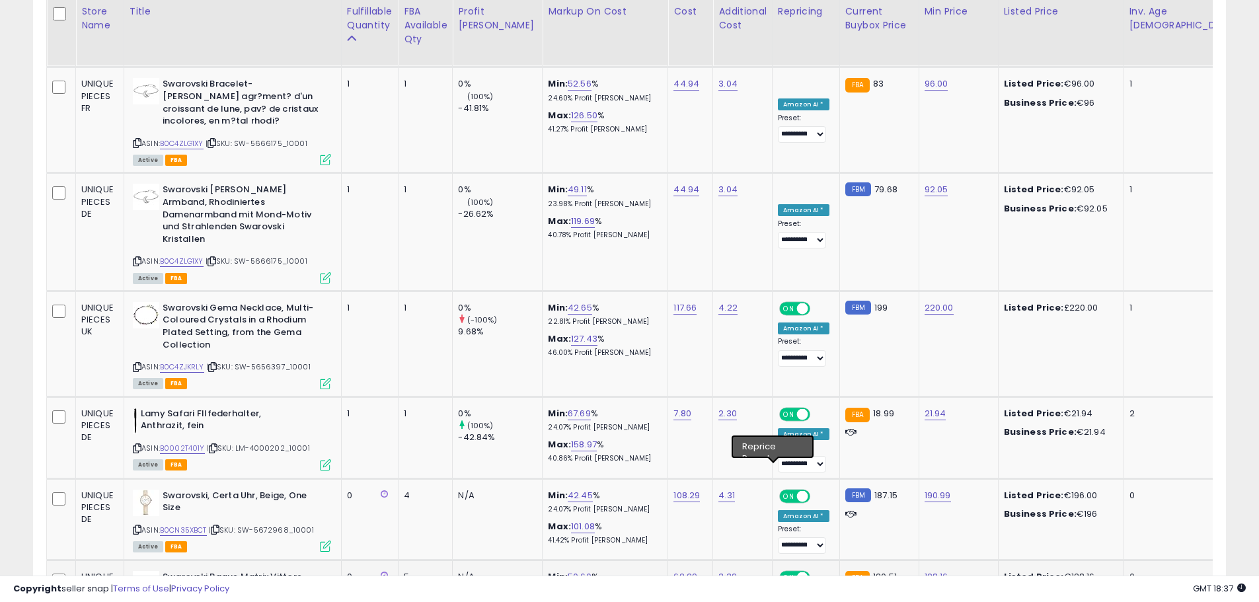
scroll to position [4643, 0]
